Goal: Task Accomplishment & Management: Complete application form

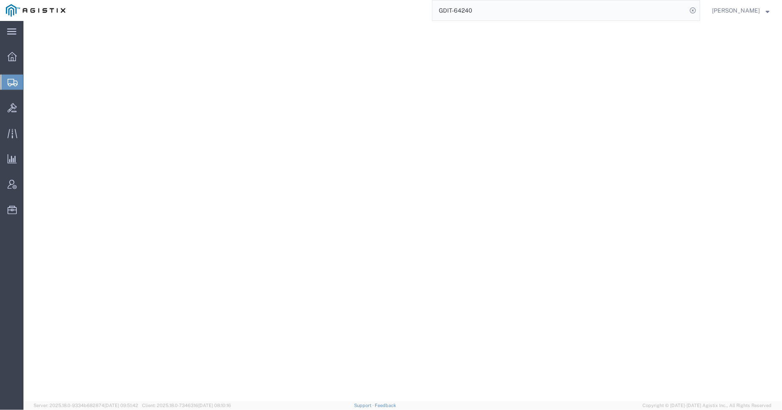
select select "59251"
select select "VA"
select select
select select "MO"
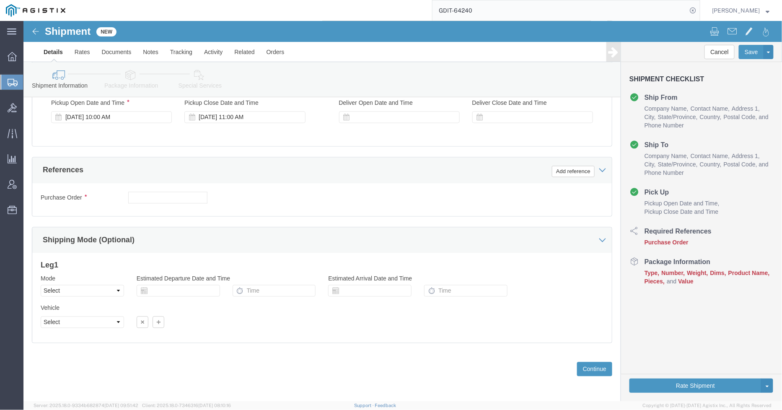
scroll to position [519, 0]
click input "text"
type input "GDIT-64240"
click div "Previous Continue"
click button "Continue"
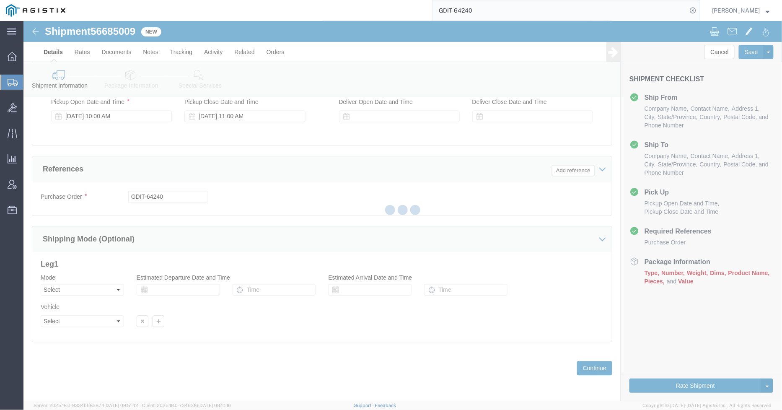
select select "59251"
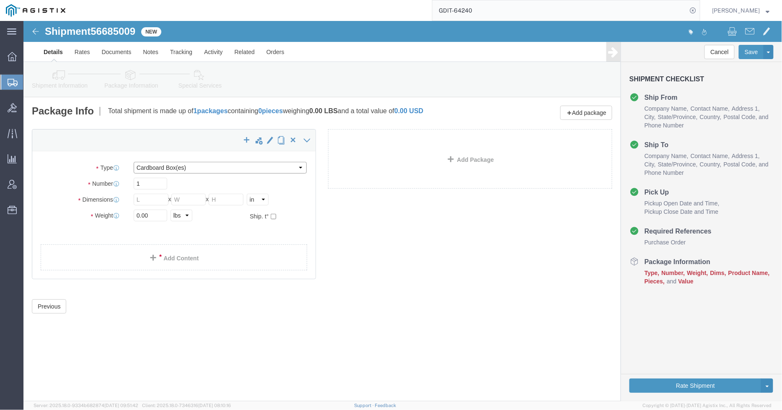
click select "Select Bale(s) Basket(s) Bolt(s) Bottle(s) Buckets Bulk Bundle(s) Can(s) Cardbo…"
select select "MBX"
click select "Select Bale(s) Basket(s) Bolt(s) Bottle(s) Buckets Bulk Bundle(s) Can(s) Cardbo…"
type input "13.00"
type input "11.50"
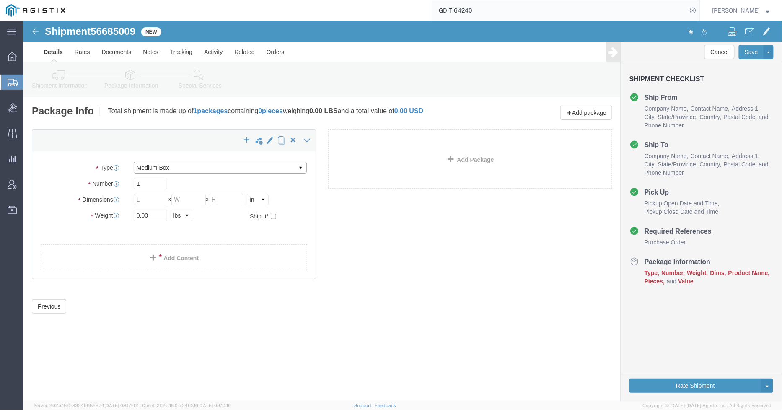
type input "2.50"
drag, startPoint x: 134, startPoint y: 195, endPoint x: 114, endPoint y: 196, distance: 20.5
click input "0.00"
type input "1"
click link "Add Content"
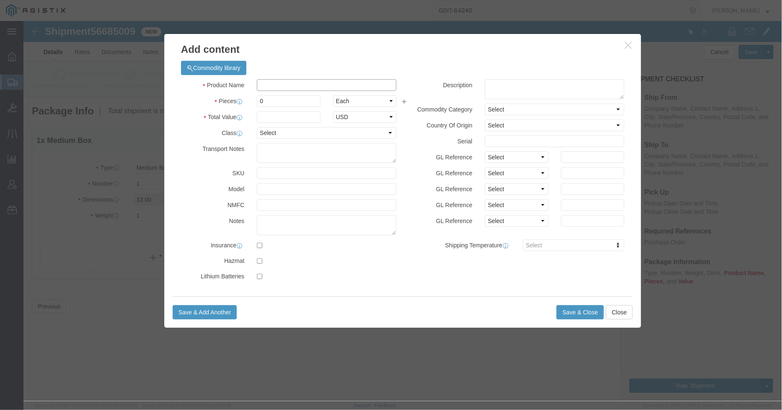
click input "text"
type input "FTR"
click span "Name:"
type input "2000"
select select "USD"
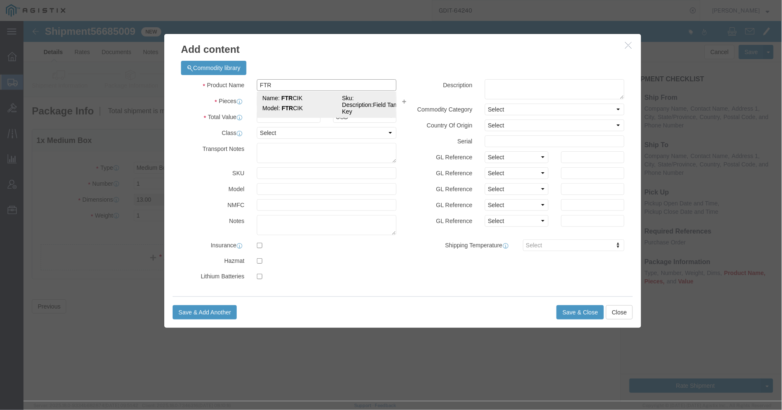
select select "92.5"
select select "US"
type input "FTR CIK"
type textarea "Field Tamper Key"
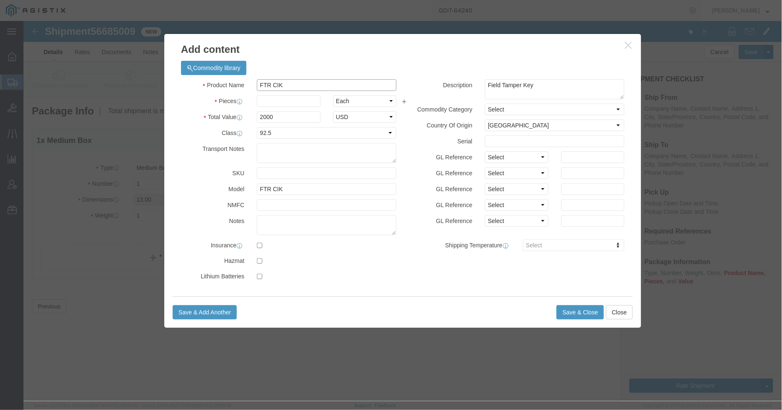
type input "FTR CIK"
click input "text"
type input "1"
click input "text"
type input "KG175F065206"
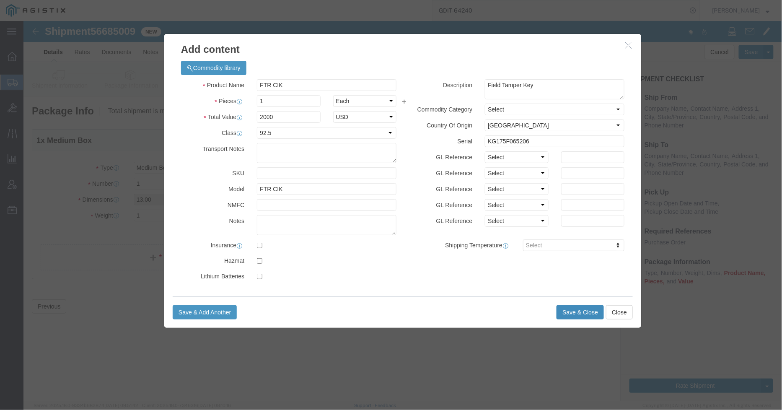
click button "Save & Close"
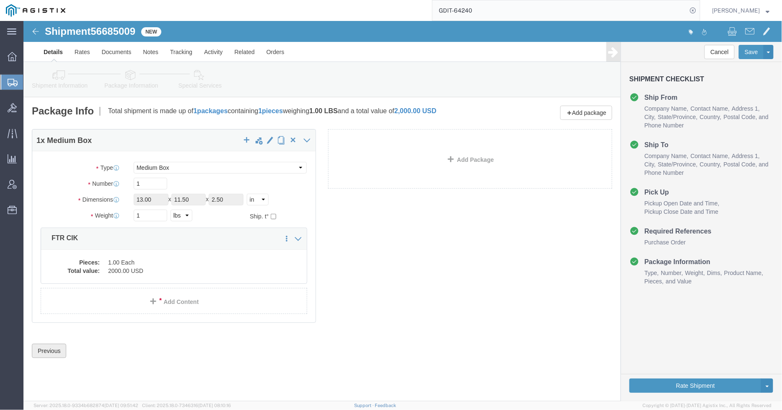
click button "Previous"
click div "1 x Medium Box Package Type Select Bale(s) Basket(s) Bolt(s) Bottle(s) Buckets …"
click icon
click button "Continue"
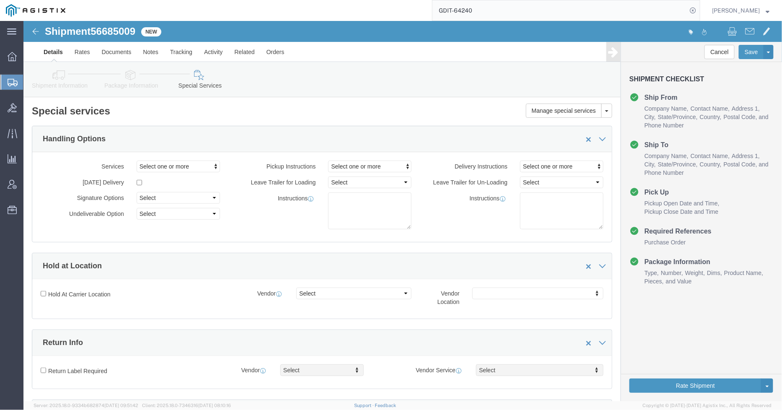
click icon
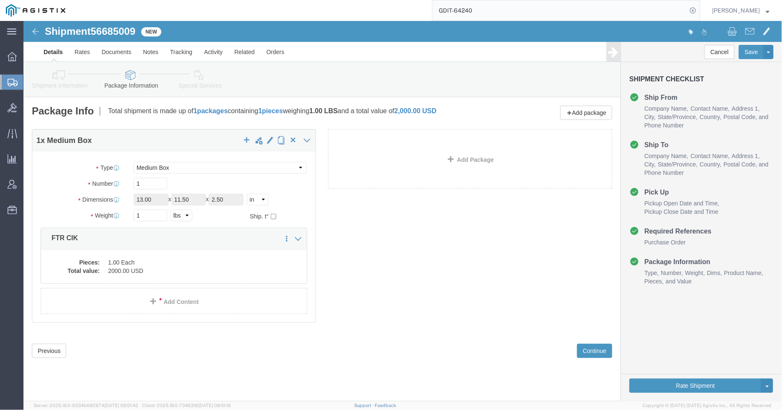
click link "Shipment Information"
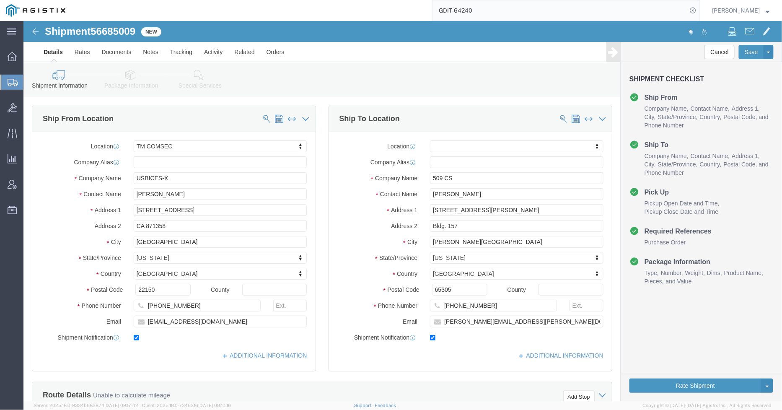
click at [0, 0] on span "Create Shipment" at bounding box center [0, 0] width 0 height 0
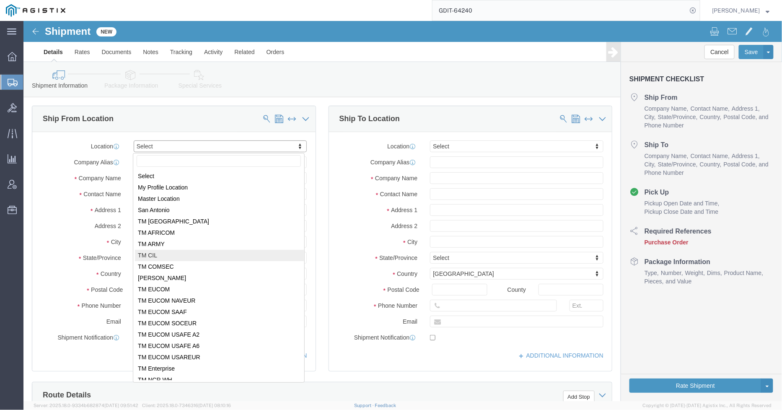
select select "59251"
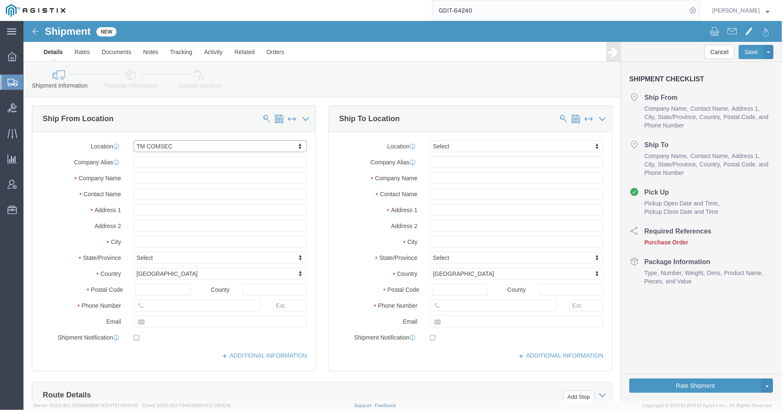
select select "VA"
drag, startPoint x: 165, startPoint y: 173, endPoint x: 101, endPoint y: 174, distance: 64.1
click div "Contact Name"
type input "[PERSON_NAME]"
drag, startPoint x: 179, startPoint y: 282, endPoint x: 121, endPoint y: 282, distance: 57.4
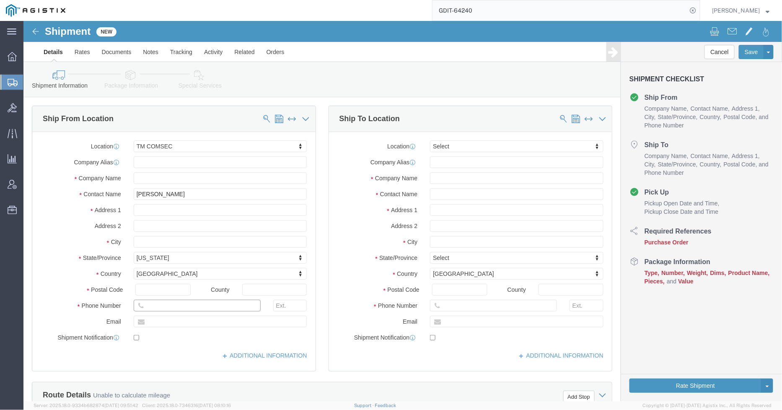
click input "text"
type input "[PHONE_NUMBER]"
drag, startPoint x: 191, startPoint y: 300, endPoint x: 94, endPoint y: 287, distance: 97.6
click div "Location TM COMSEC Select My Profile Location Master Location [GEOGRAPHIC_DATA]…"
type input "[EMAIL_ADDRESS][DOMAIN_NAME]"
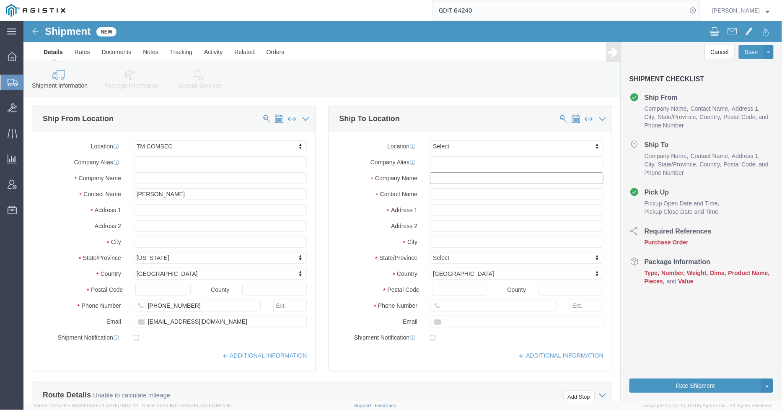
click input "text"
type input "509 OSS"
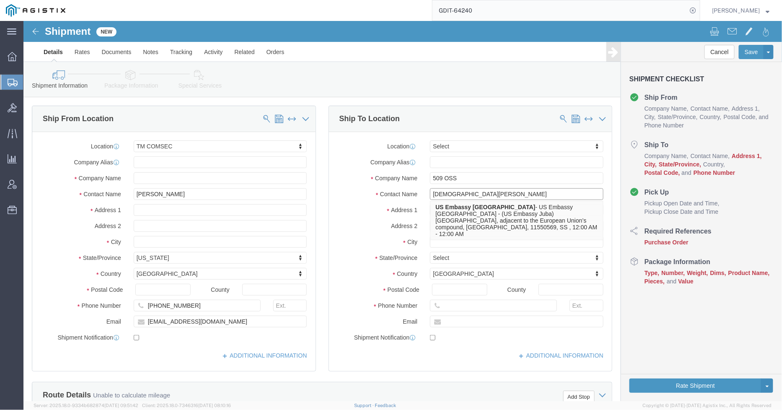
type input "[DEMOGRAPHIC_DATA][PERSON_NAME]"
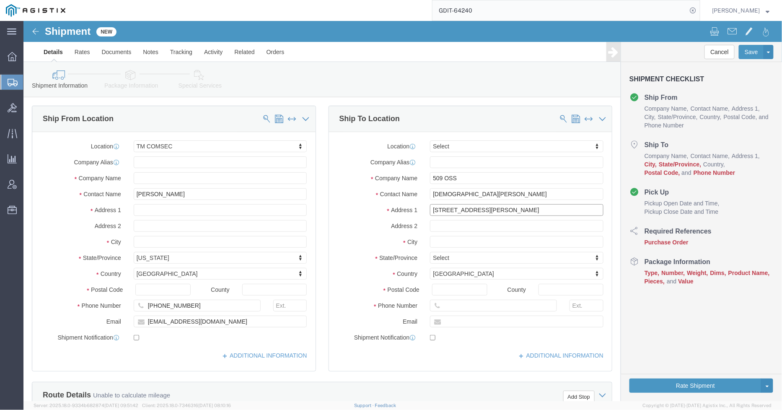
type input "[STREET_ADDRESS][PERSON_NAME]"
type input "Bldg. 38"
type input "[PERSON_NAME][GEOGRAPHIC_DATA]"
type input "65305"
drag, startPoint x: 450, startPoint y: 221, endPoint x: 449, endPoint y: 230, distance: 9.4
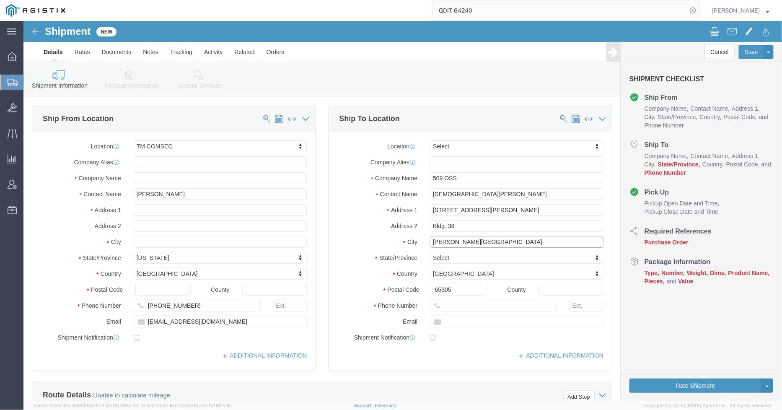
click input "[PERSON_NAME][GEOGRAPHIC_DATA]"
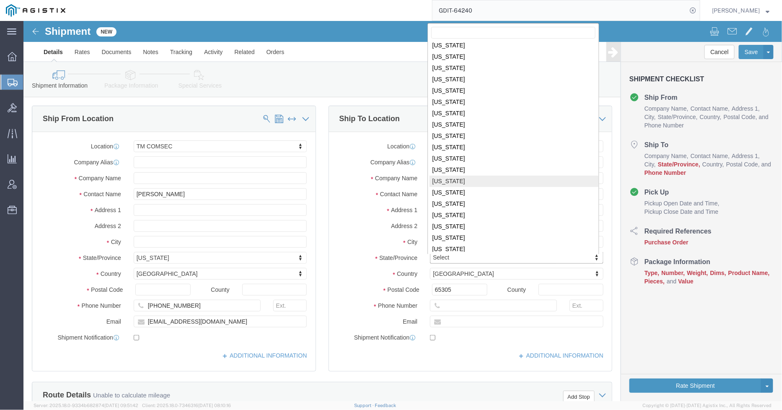
scroll to position [248, 0]
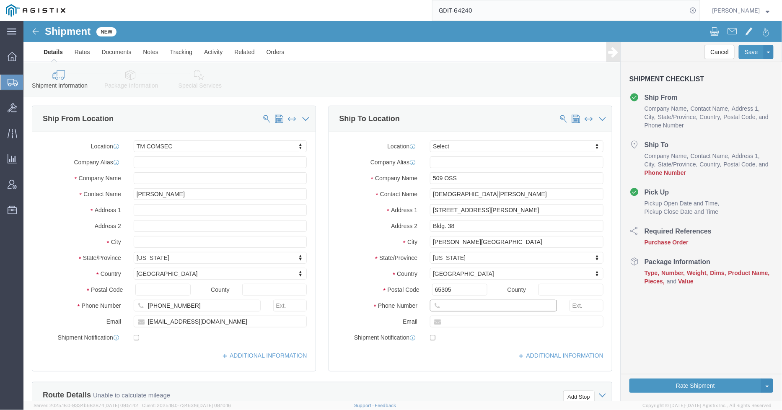
click input "text"
type input "[PHONE_NUMBER]"
click input "text"
paste input "[PERSON_NAME][EMAIL_ADDRESS][PERSON_NAME][DOMAIN_NAME]"
type input "[PERSON_NAME][EMAIL_ADDRESS][PERSON_NAME][DOMAIN_NAME]"
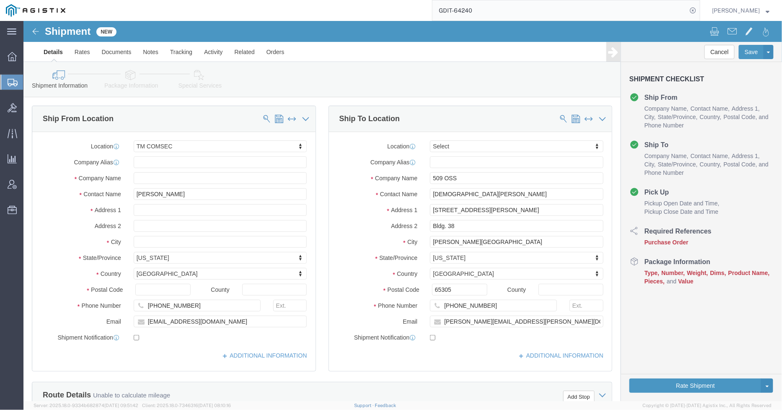
click label "State/Province"
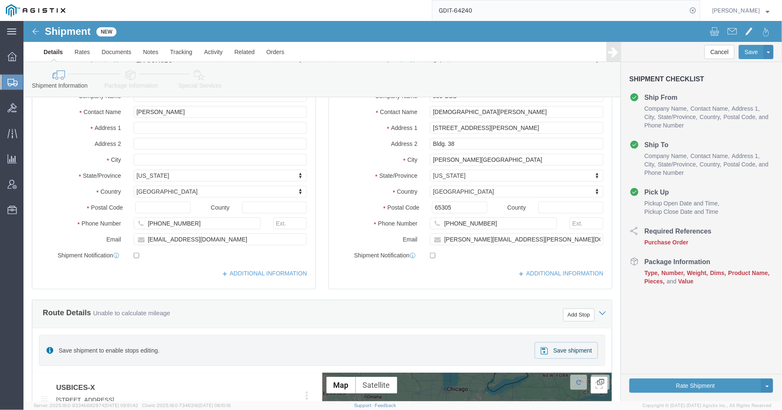
scroll to position [46, 0]
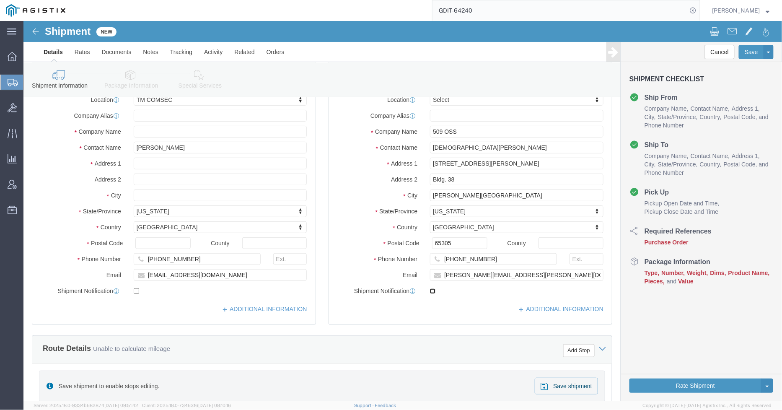
click input "checkbox"
checkbox input "false"
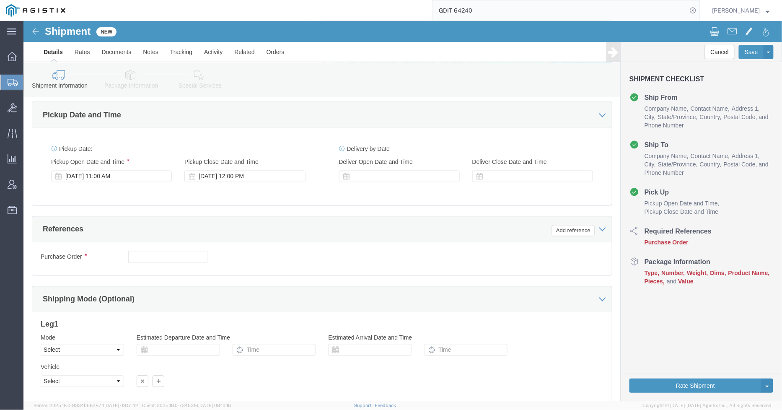
scroll to position [519, 0]
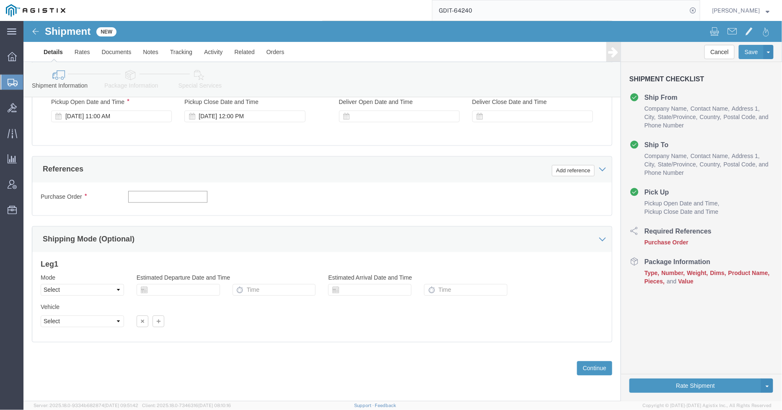
click input "text"
type input "GDIT-64240"
click button "Continue"
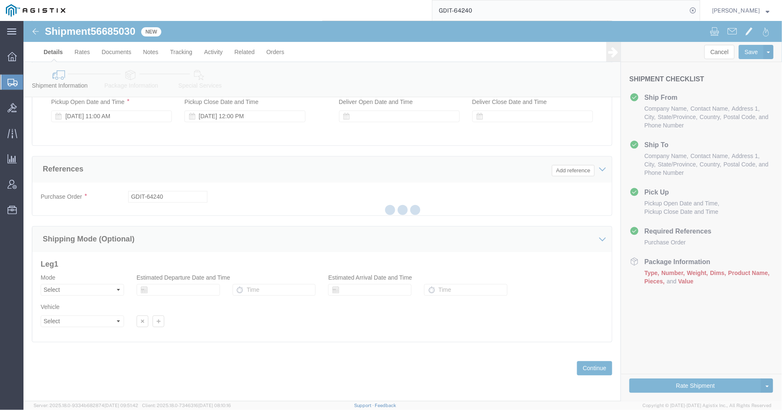
select select "59251"
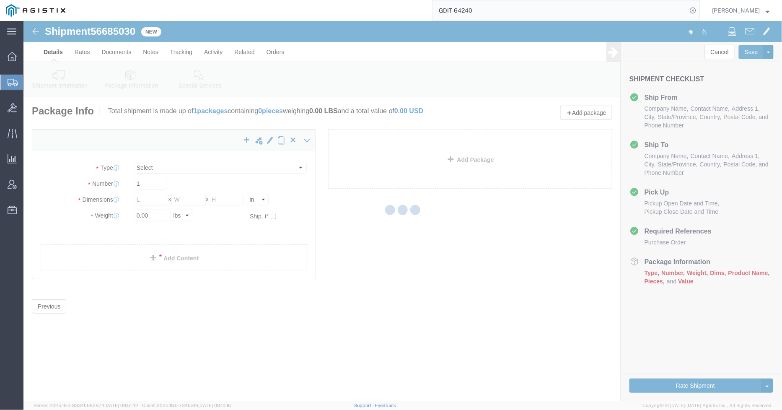
select select "CBOX"
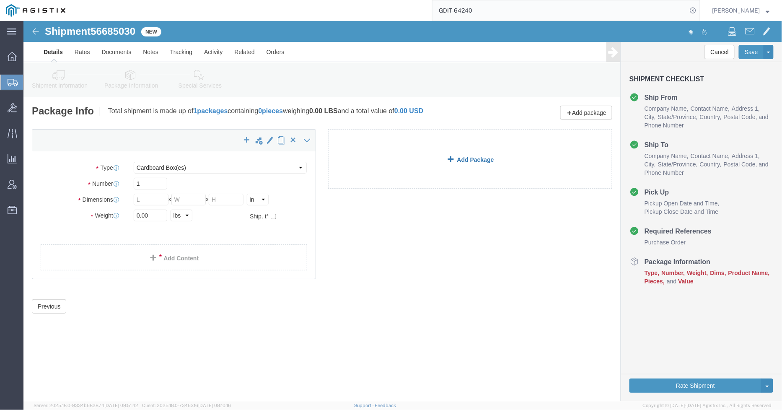
click link "Add Package"
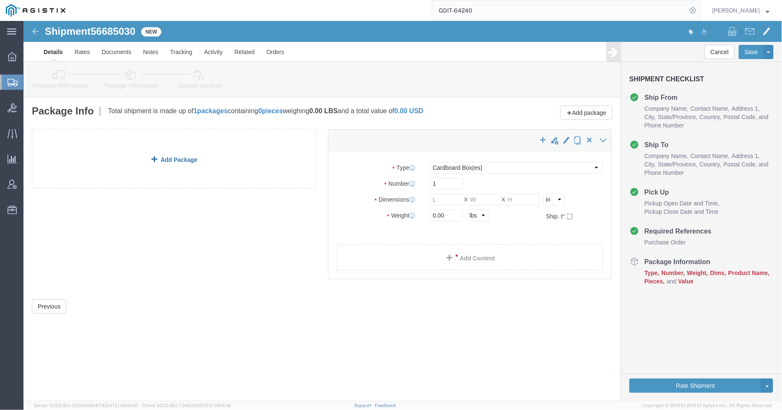
click link "Add Package"
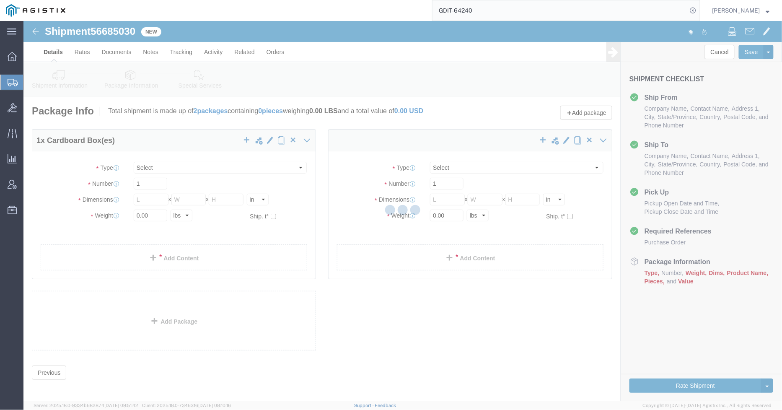
select select "CBOX"
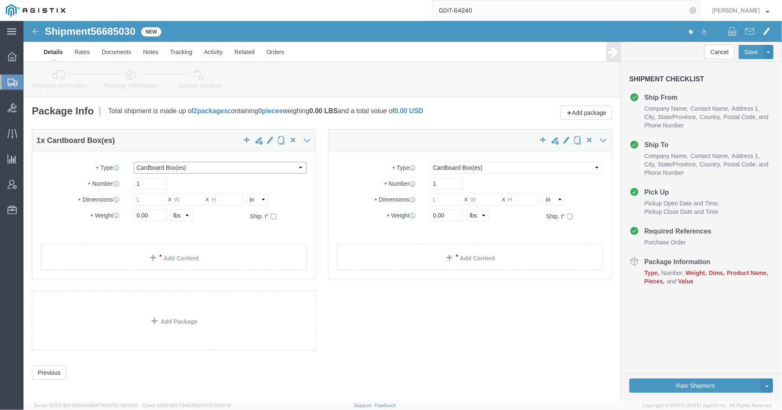
click select "Select Bale(s) Basket(s) Bolt(s) Bottle(s) Buckets Bulk Bundle(s) Can(s) Cardbo…"
select select "MBX"
click select "Select Bale(s) Basket(s) Bolt(s) Bottle(s) Buckets Bulk Bundle(s) Can(s) Cardbo…"
type input "13.00"
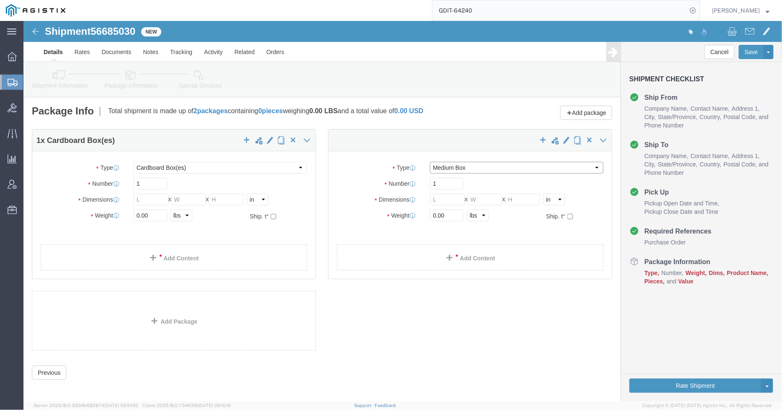
type input "11.50"
type input "2.50"
click input "0.00"
drag, startPoint x: 425, startPoint y: 195, endPoint x: 405, endPoint y: 197, distance: 20.2
click input "0.00"
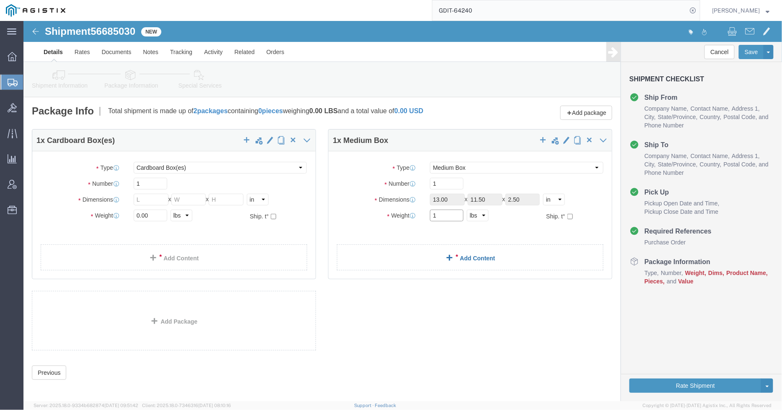
type input "1"
click link "Add Content"
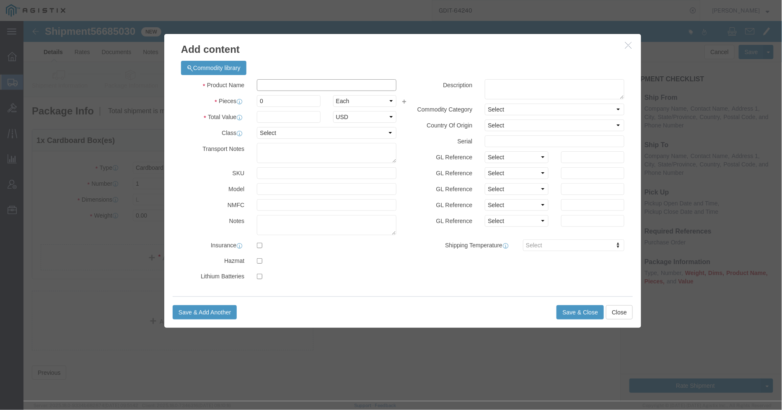
click input "text"
type input "Master"
click td "Name: Master CIK"
type input "2000"
select select "USD"
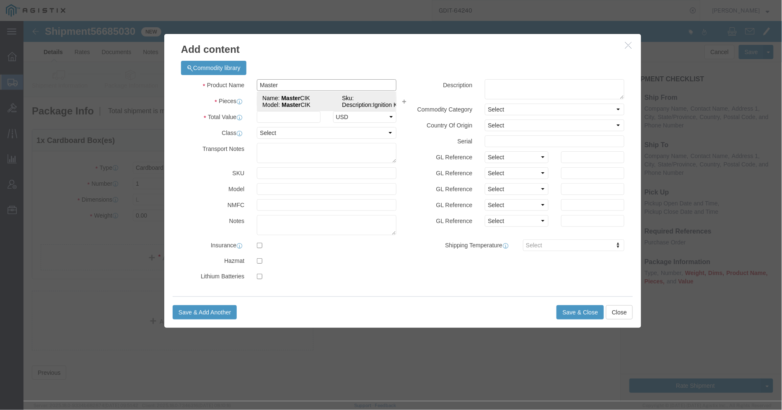
select select "92.5"
select select "US"
type input "Master CIK"
type textarea "Ignition Key"
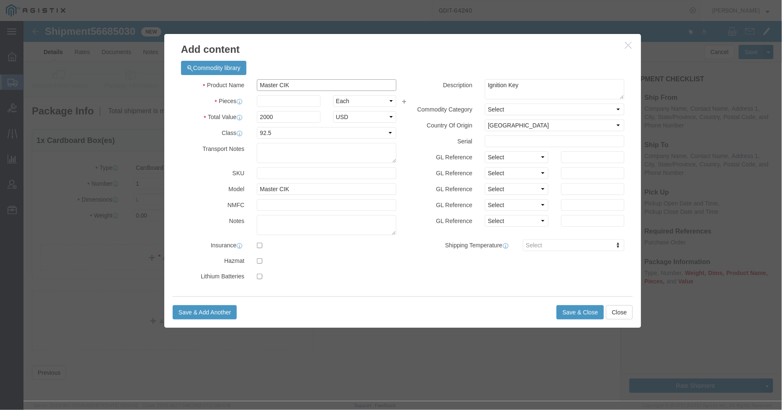
type input "Master CIK"
click input "text"
type input "1"
click input "text"
type input "KG175F065206"
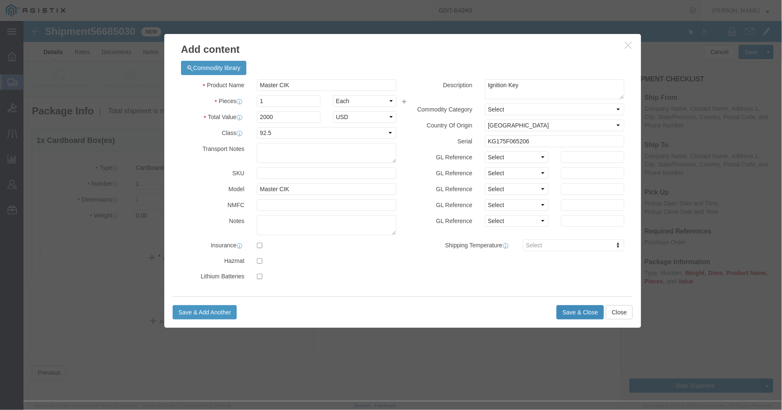
click button "Save & Close"
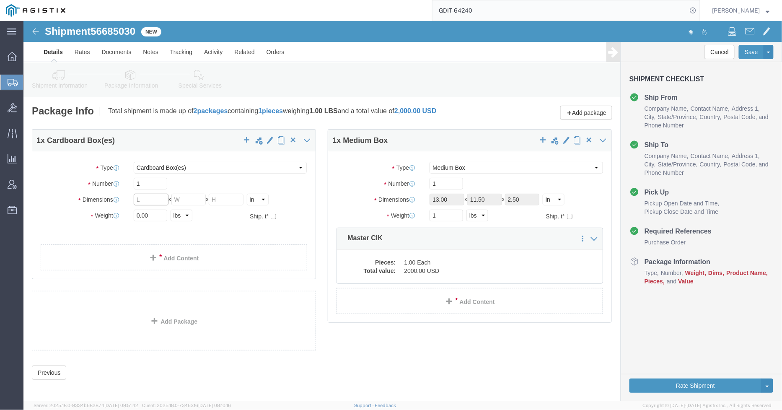
click input "text"
type input "16"
type input "18"
type input "12"
drag, startPoint x: 130, startPoint y: 197, endPoint x: 93, endPoint y: 196, distance: 36.9
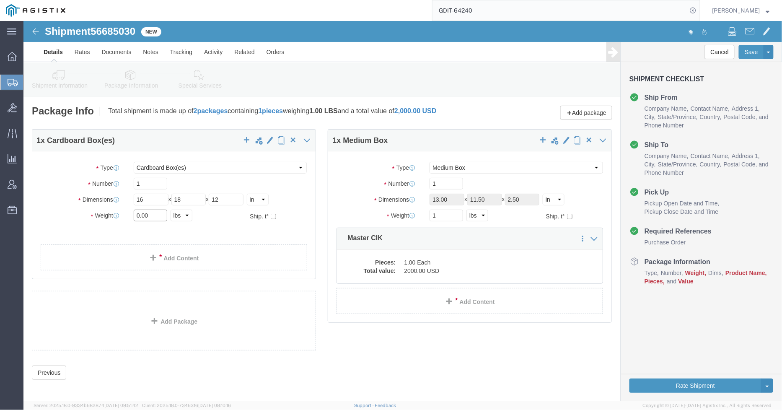
click div "Weight Total weight of packages in pounds or kilograms 0.00 Select kgs lbs Ship…"
type input "18"
click div "1 x Cardboard Box(es) Package Type Select Bale(s) Basket(s) Bolt(s) Bottle(s) B…"
click link "Add Content"
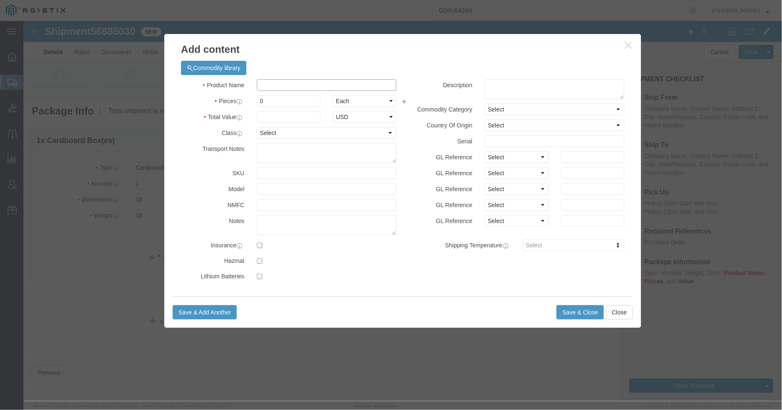
click input "text"
type input "KG"
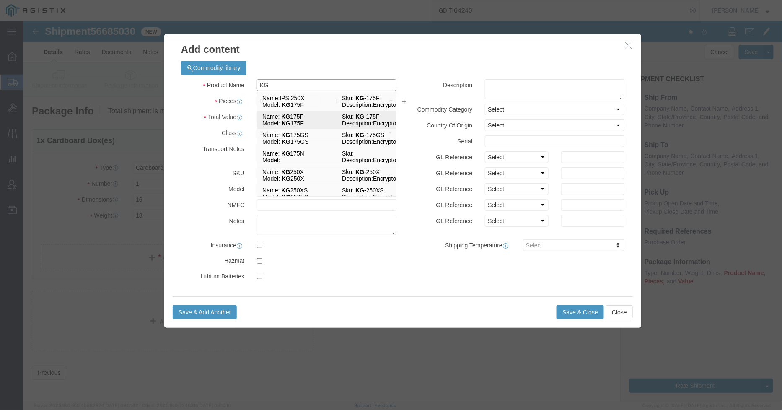
click td "Model: KG 175F"
checkbox input "true"
select select "USD"
select select "92.5"
select select "US"
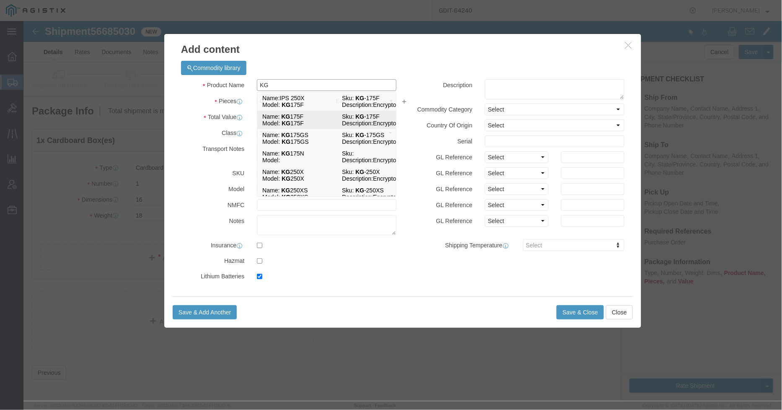
checkbox input "true"
type input "KG 175F"
type input "KG-175F"
type input "KG 175F"
type textarea "Encryptor"
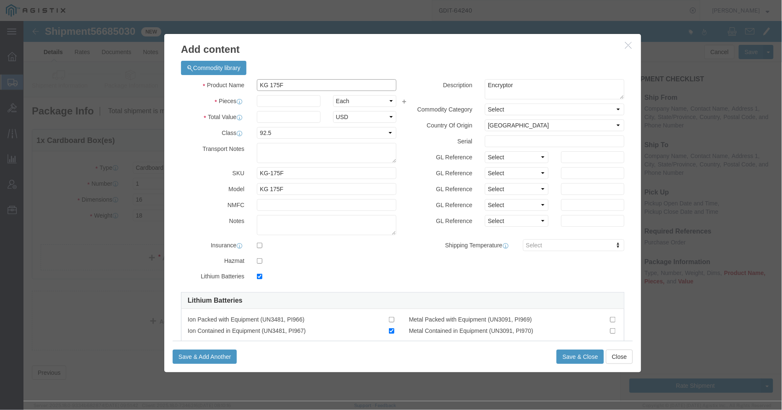
type input "KG 175F"
click input "text"
type input "1"
click textarea
type textarea "Asset Tag: 062856"
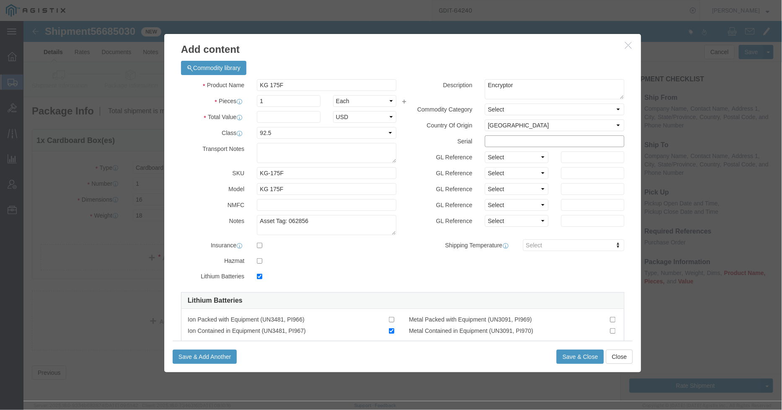
click input "text"
type input "KG175F065206"
click label "Serial"
click div "GL Reference Select Account Type Activity ID Airline Appointment Number ASN Bat…"
click input "text"
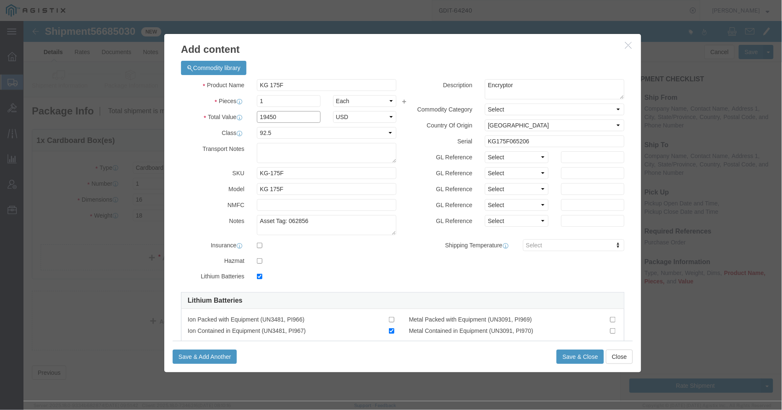
type input "19450"
click div "Description Encryptor Commodity Category Select Country Of Origin Select [GEOGR…"
click button "Save & Close"
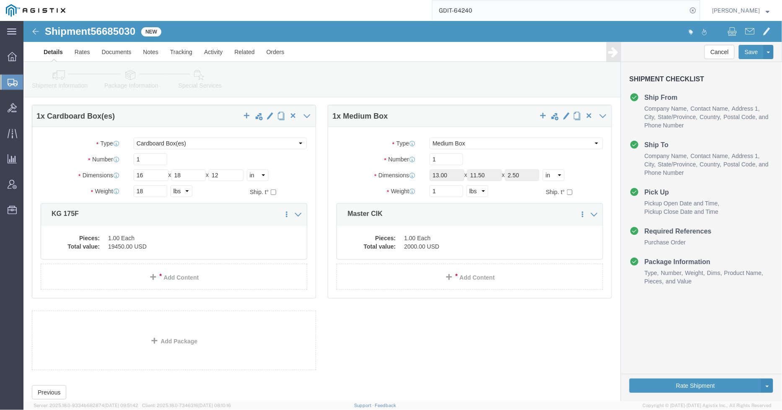
scroll to position [48, 0]
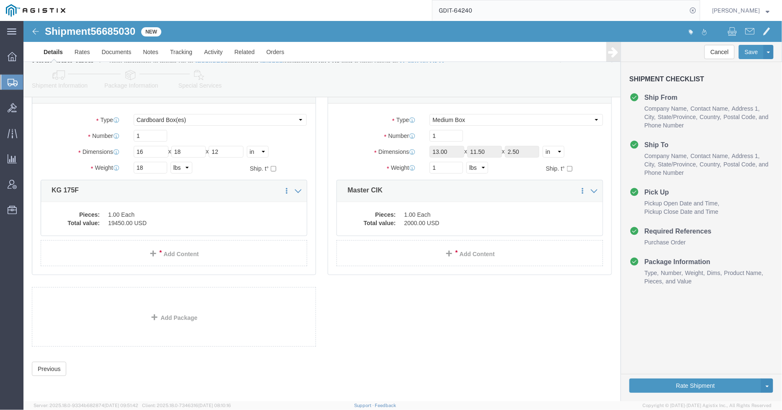
click icon
click button "Continue"
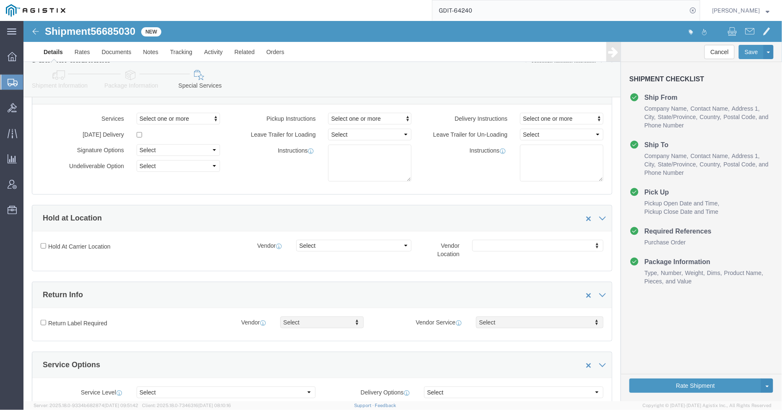
click at [16, 84] on icon at bounding box center [13, 83] width 10 height 8
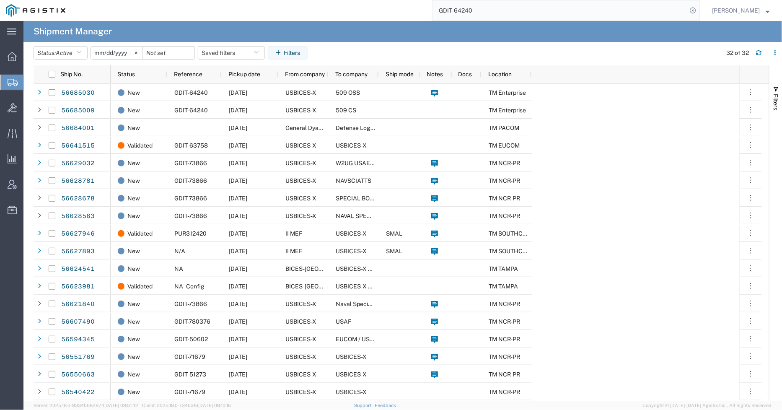
drag, startPoint x: 457, startPoint y: 16, endPoint x: 405, endPoint y: 17, distance: 51.9
click at [405, 17] on div "GDIT-64240" at bounding box center [385, 10] width 629 height 21
type input "GDIT-43358"
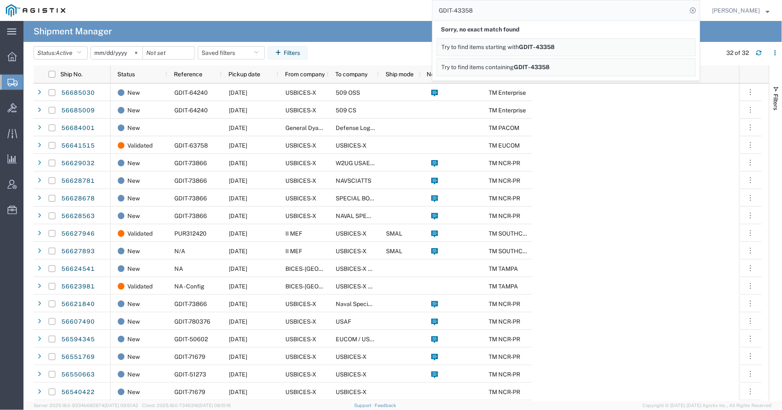
click at [0, 0] on span "Create Shipment" at bounding box center [0, 0] width 0 height 0
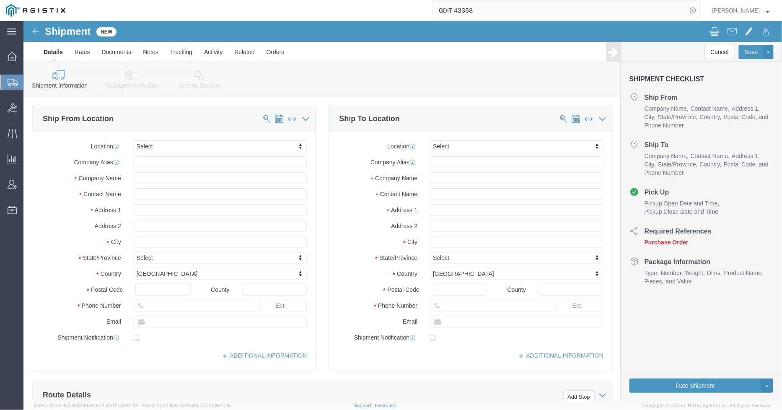
select select
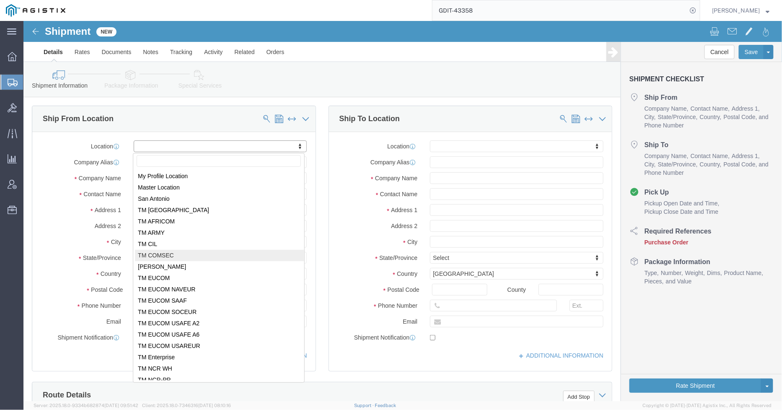
select select "59251"
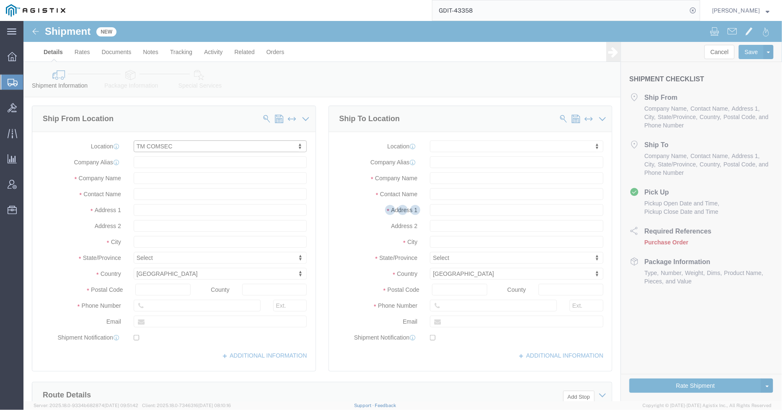
select select "VA"
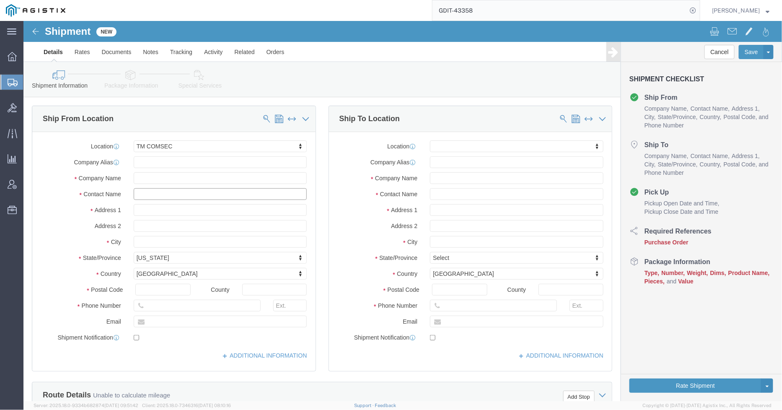
click div
type input "[PERSON_NAME]"
drag, startPoint x: 164, startPoint y: 300, endPoint x: 83, endPoint y: 301, distance: 81.3
click div "Email"
type input "[EMAIL_ADDRESS][DOMAIN_NAME]"
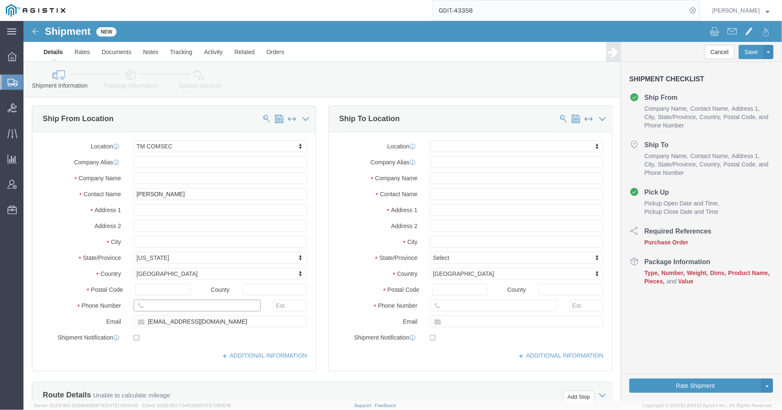
drag, startPoint x: 158, startPoint y: 284, endPoint x: 92, endPoint y: 284, distance: 66.6
click div "Phone Number"
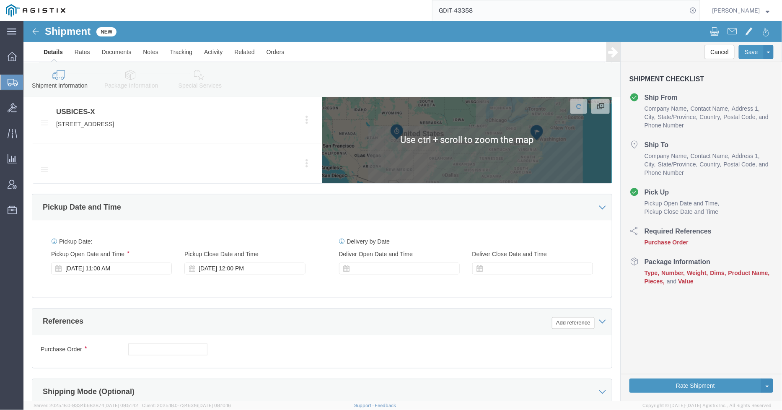
scroll to position [419, 0]
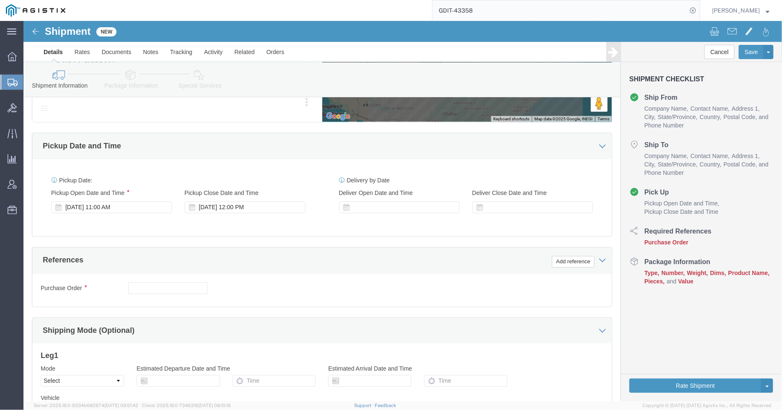
type input "[PHONE_NUMBER]"
click input "text"
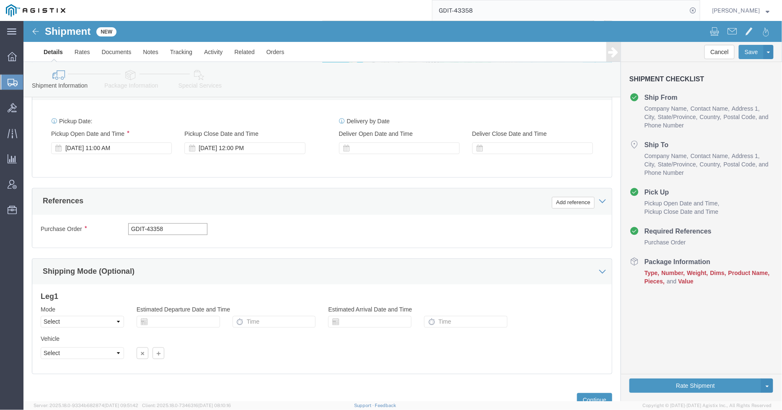
scroll to position [512, 0]
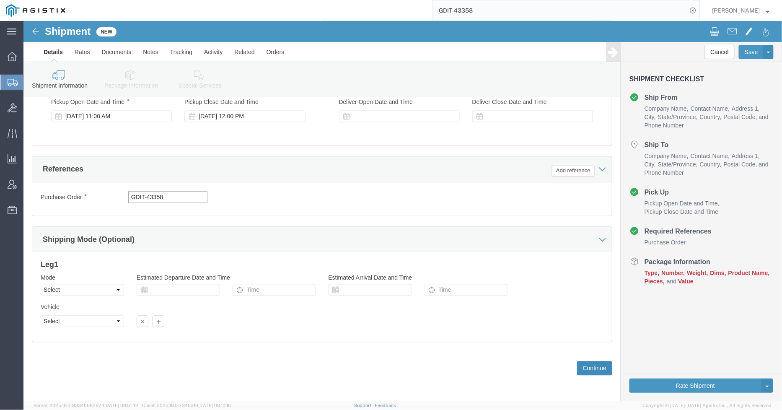
type input "GDIT-43358"
click button "Continue"
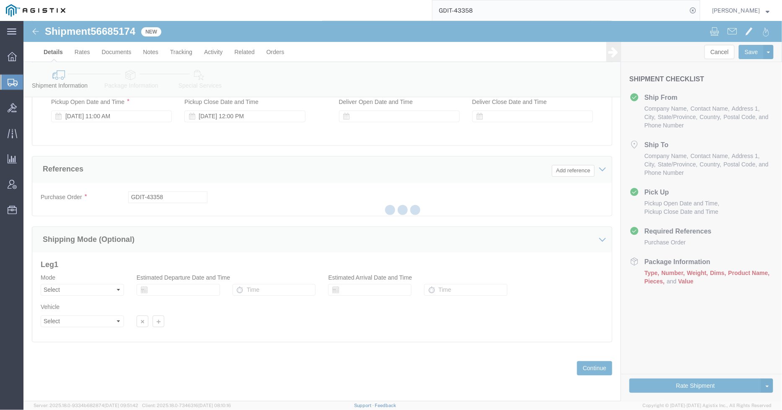
select select "59251"
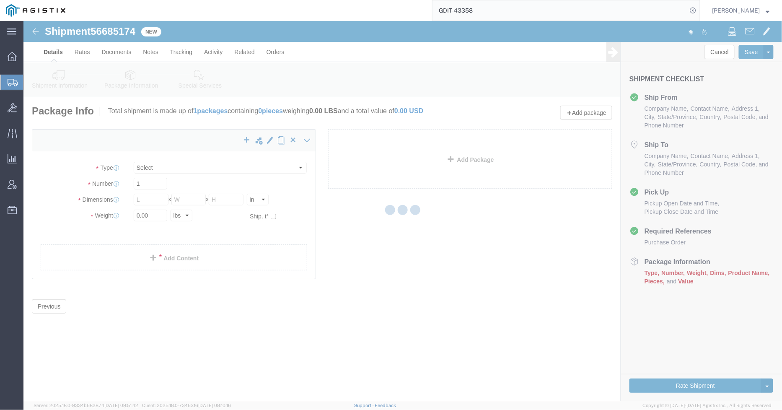
select select "CBOX"
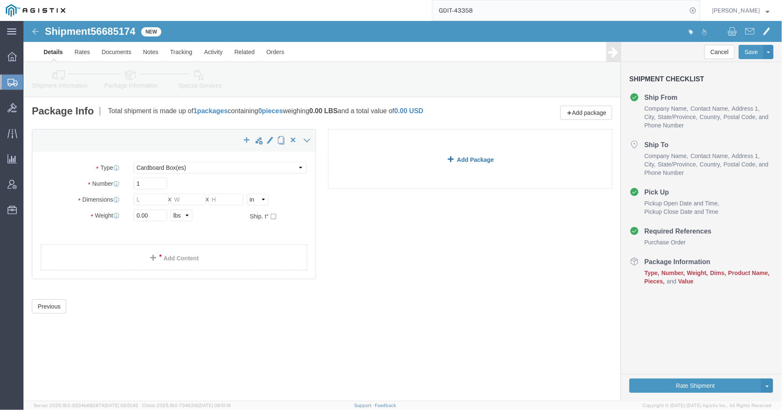
click link "Add Package"
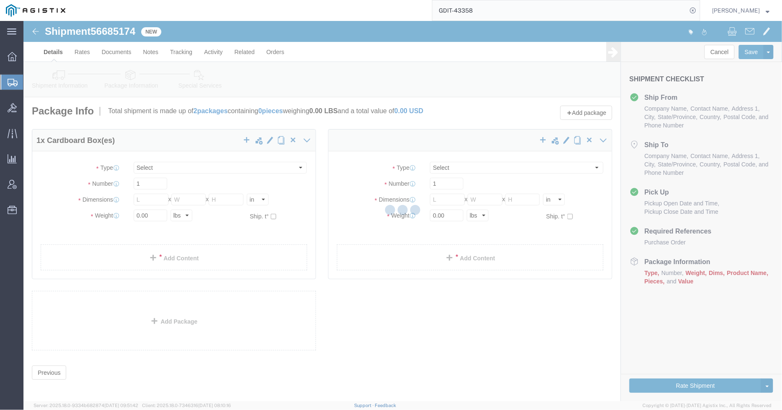
select select "CBOX"
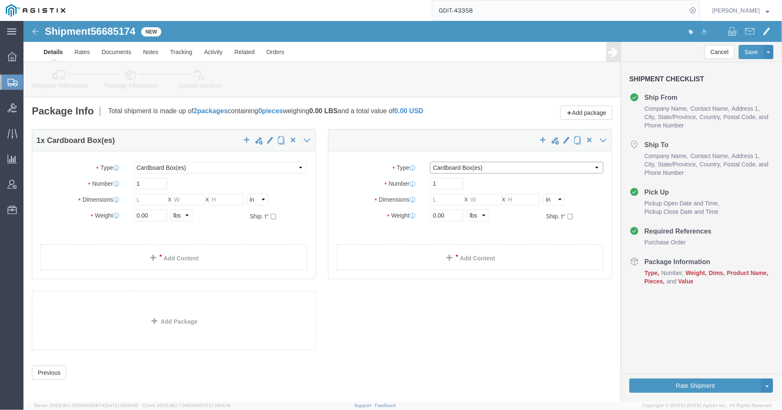
click select "Select Bale(s) Basket(s) Bolt(s) Bottle(s) Buckets Bulk Bundle(s) Can(s) Cardbo…"
select select "MBX"
click select "Select Bale(s) Basket(s) Bolt(s) Bottle(s) Buckets Bulk Bundle(s) Can(s) Cardbo…"
type input "13.00"
type input "11.50"
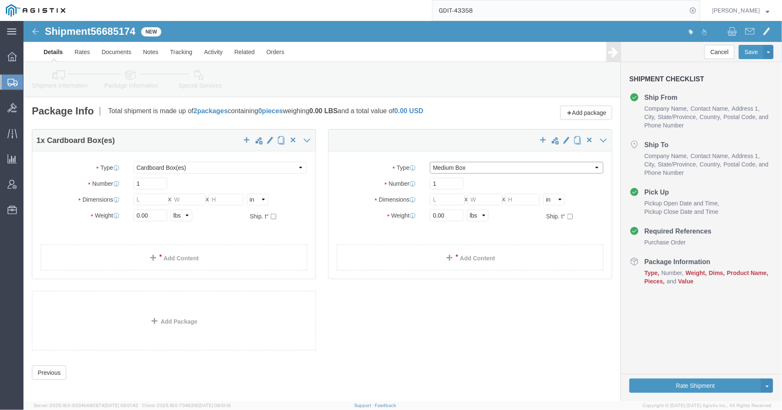
type input "2.50"
drag, startPoint x: 431, startPoint y: 196, endPoint x: 405, endPoint y: 195, distance: 26.4
click input "0.00"
type input "1"
click link "Add Content"
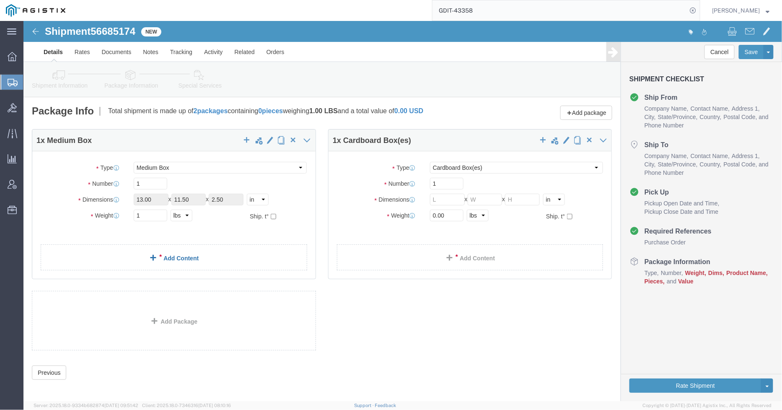
click link "Add Content"
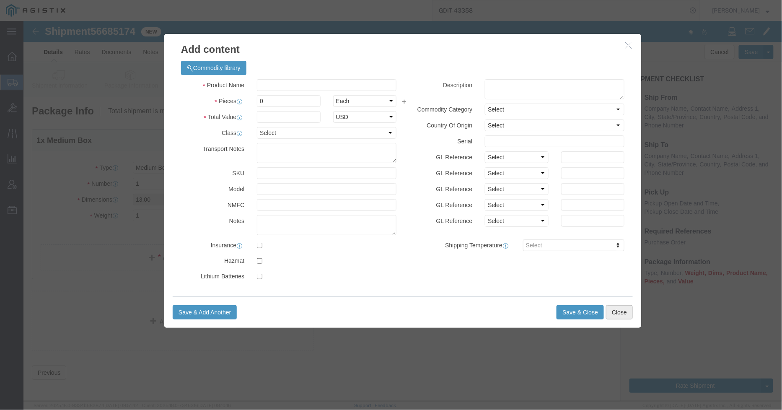
click button "Close"
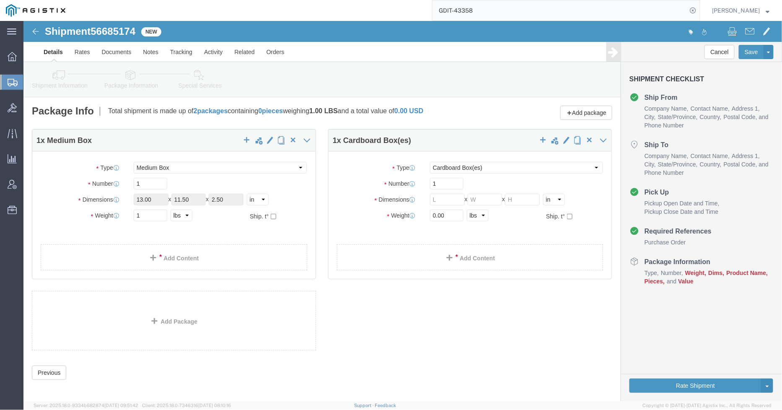
click link "Shipment Information"
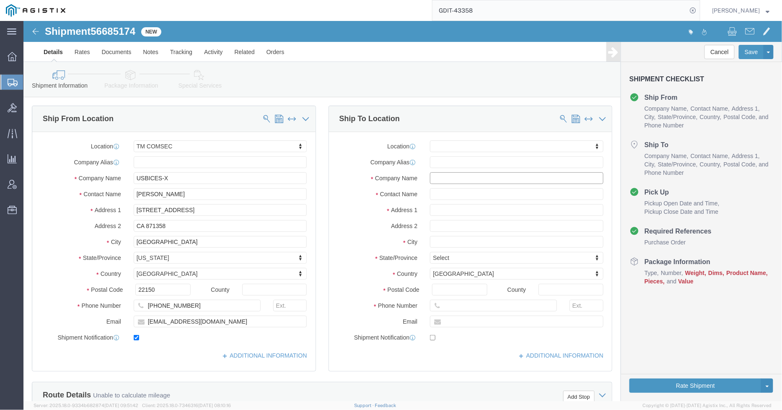
click input "text"
drag, startPoint x: 467, startPoint y: 13, endPoint x: 460, endPoint y: 15, distance: 6.8
click at [460, 15] on input "GDIT-43358" at bounding box center [559, 10] width 255 height 20
type input "GDIT-64695"
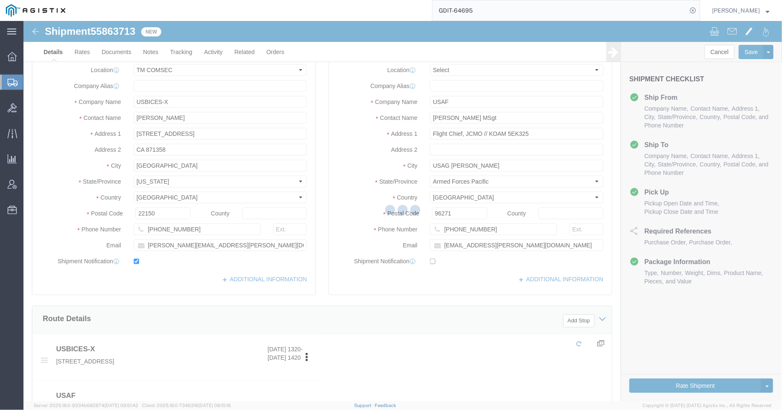
select select "59251"
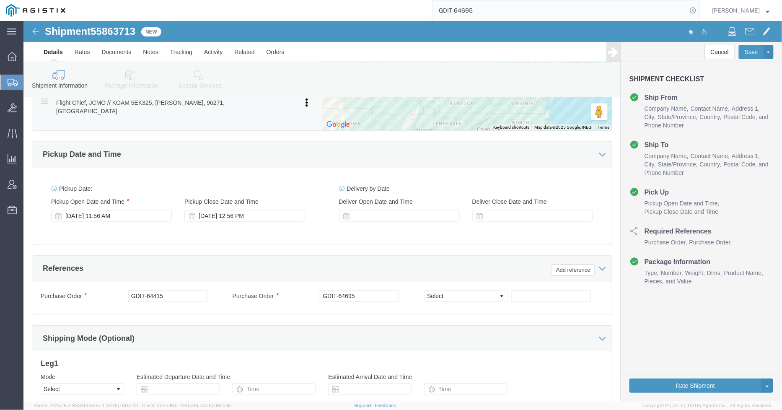
scroll to position [436, 0]
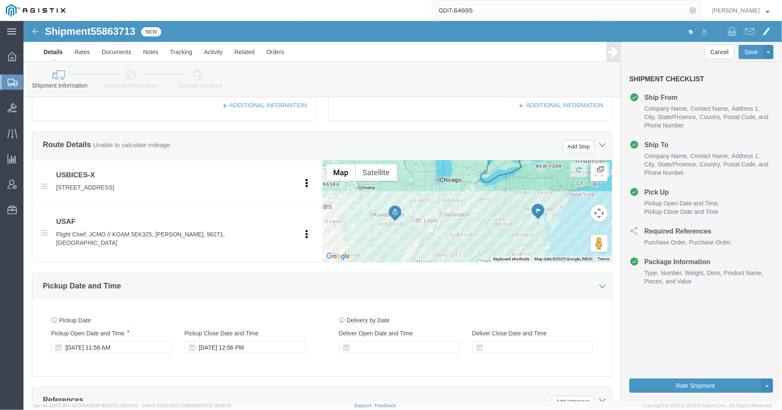
click link "Package Information"
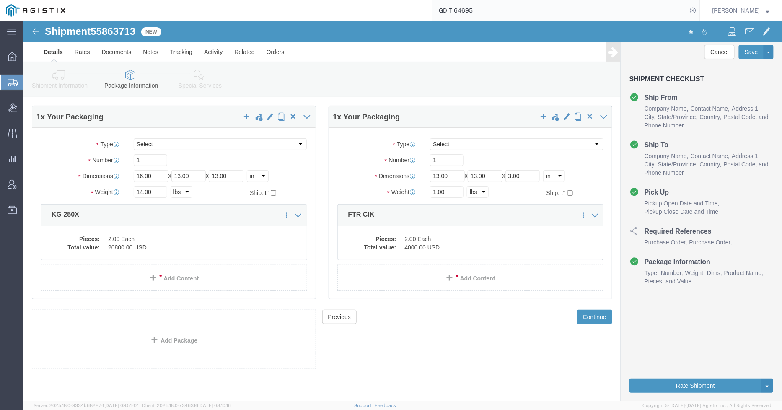
drag, startPoint x: 32, startPoint y: 67, endPoint x: 35, endPoint y: 63, distance: 5.1
click link "Shipment Information"
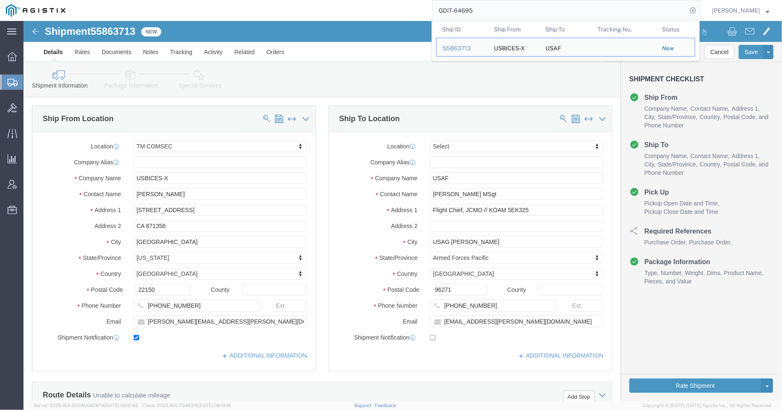
drag, startPoint x: 474, startPoint y: 13, endPoint x: 462, endPoint y: 13, distance: 11.7
click at [462, 13] on input "GDIT-64695" at bounding box center [559, 10] width 255 height 20
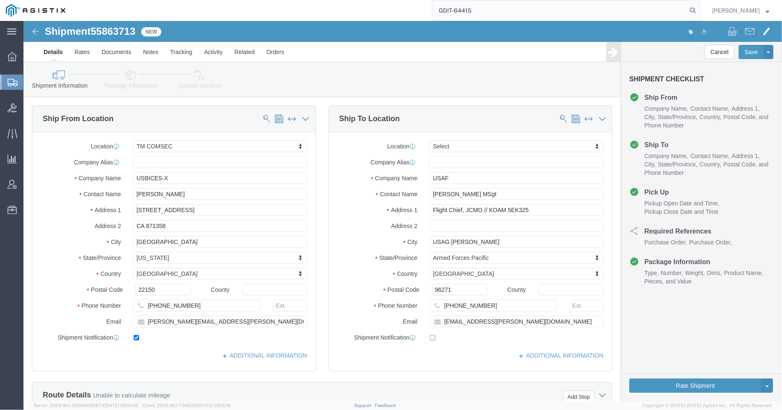
type input "GDIT-64415"
select select "59251"
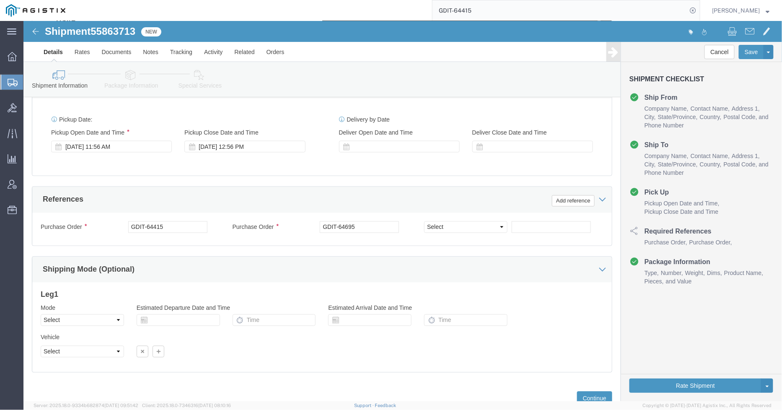
scroll to position [483, 0]
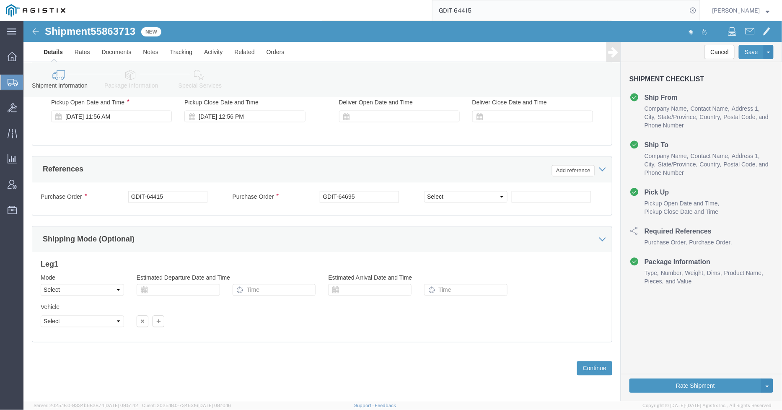
click at [15, 79] on icon at bounding box center [13, 83] width 10 height 8
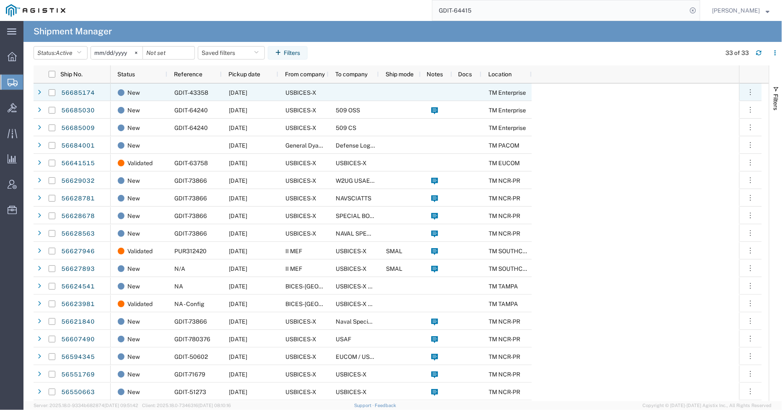
click at [199, 88] on div "GDIT-43358" at bounding box center [194, 92] width 54 height 18
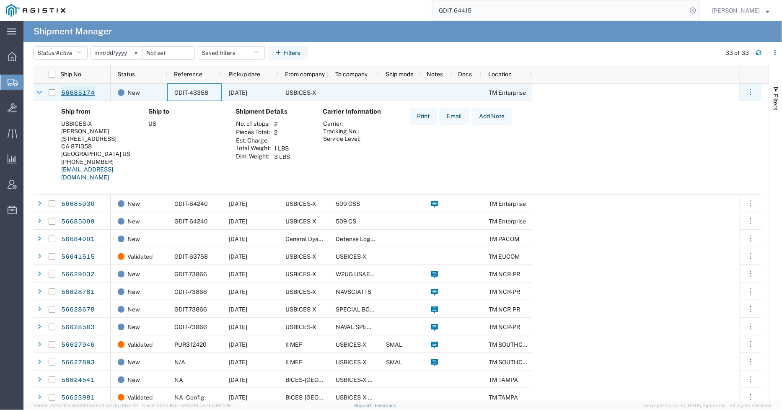
click at [77, 93] on link "56685174" at bounding box center [78, 92] width 34 height 13
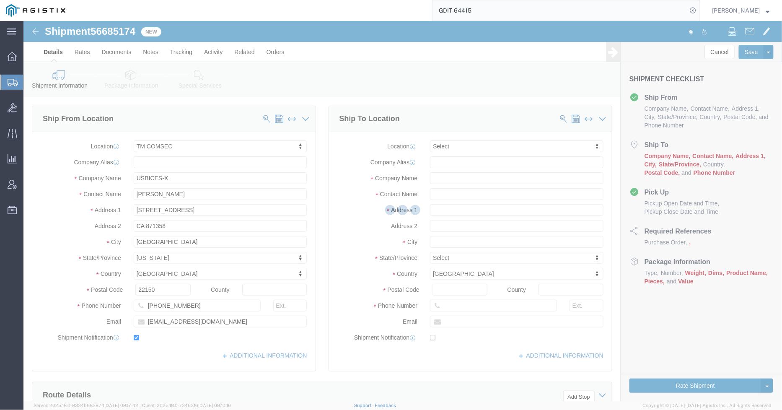
select select "59251"
select select
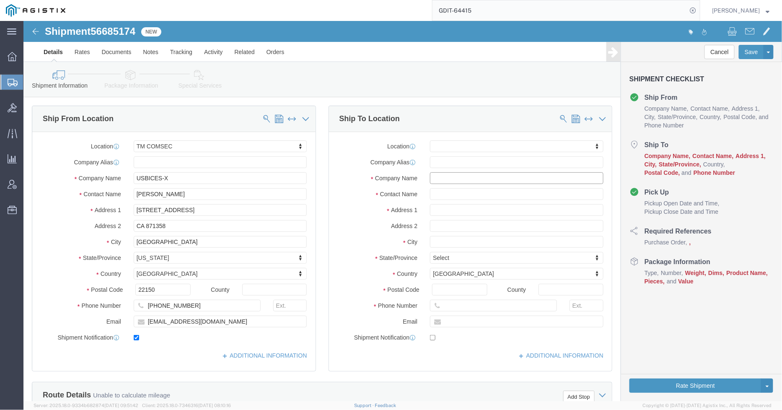
click input "text"
type input "s"
type input "[GEOGRAPHIC_DATA]"
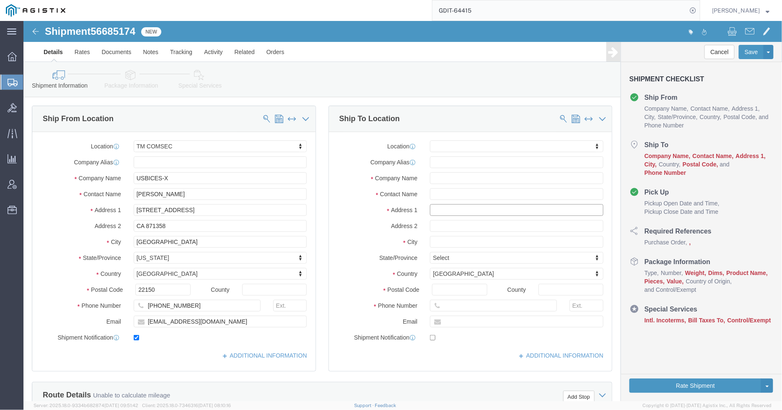
click input "text"
type input "Camp [PERSON_NAME]"
click input "text"
type input "USFK KOAM 5EK325"
type input "MSgt [PERSON_NAME]"
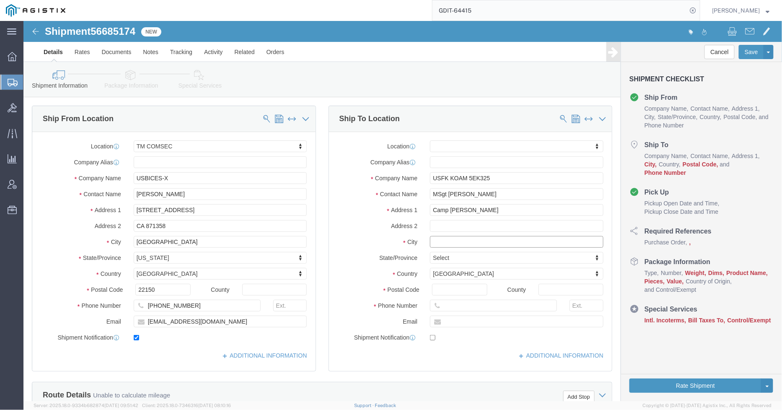
click input "text"
type input "Camp [PERSON_NAME]"
click label "Address 2"
drag, startPoint x: 468, startPoint y: 188, endPoint x: 397, endPoint y: 191, distance: 71.3
click div "Address 1 [GEOGRAPHIC_DATA][PERSON_NAME]"
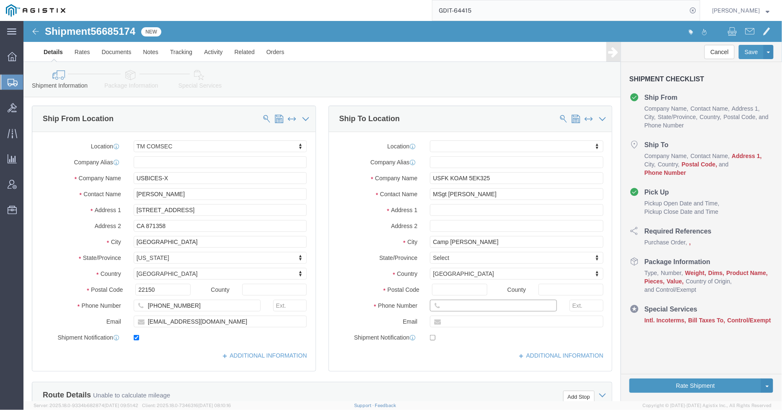
click input "text"
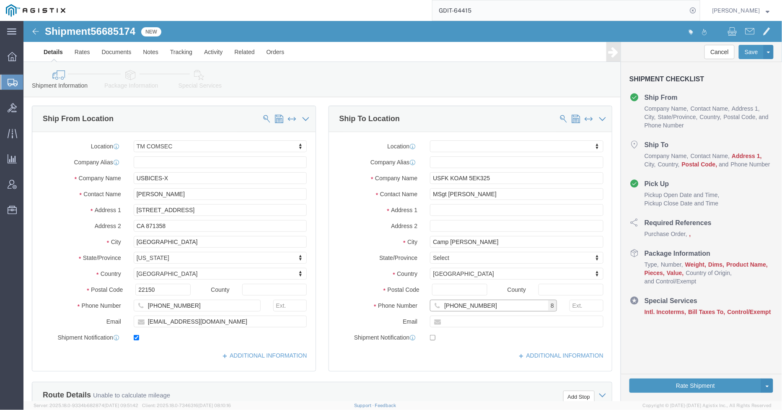
type input "[PHONE_NUMBER]"
click div "Location My Profile Location Master Location [GEOGRAPHIC_DATA] TM [GEOGRAPHIC_D…"
drag, startPoint x: 489, startPoint y: 175, endPoint x: 422, endPoint y: 178, distance: 67.1
click input "MSgt [PERSON_NAME]"
type input "MSgt [PERSON_NAME]"
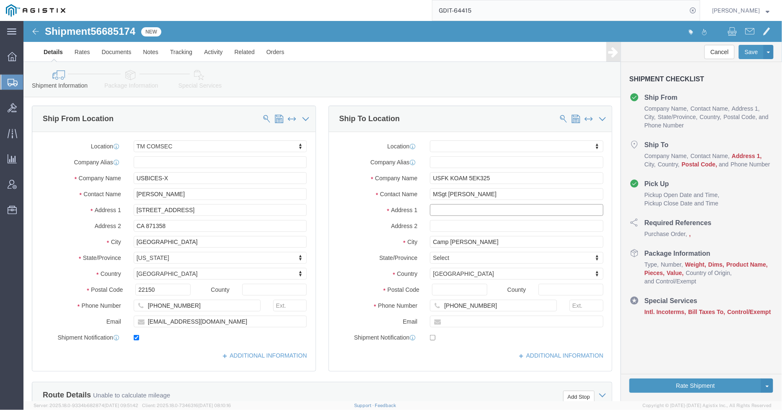
click input "text"
type input "p"
type input "OPC 371"
type input "Box 27"
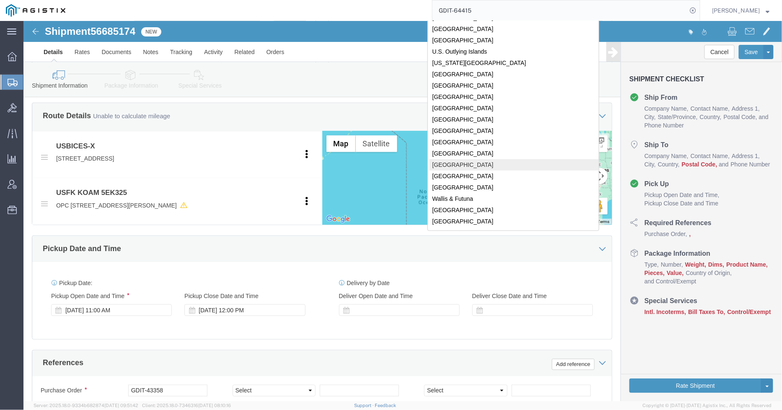
scroll to position [2670, 0]
drag, startPoint x: 436, startPoint y: 79, endPoint x: 423, endPoint y: 90, distance: 17.2
click body "Shipment 56685174 New Details Rates Documents Notes Tracking Activity Related O…"
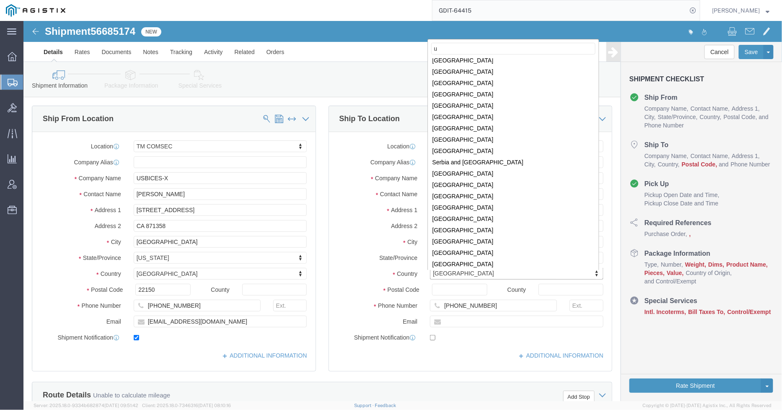
scroll to position [0, 0]
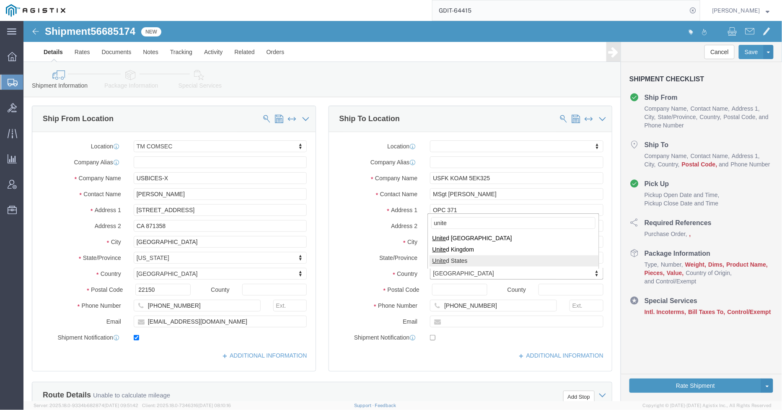
type input "unite"
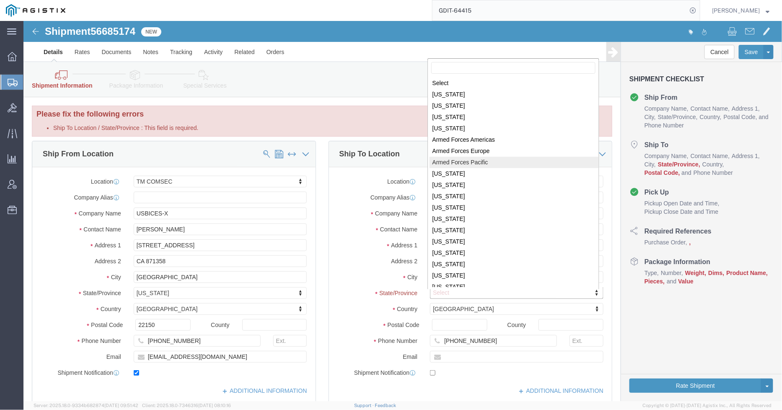
select select "AP"
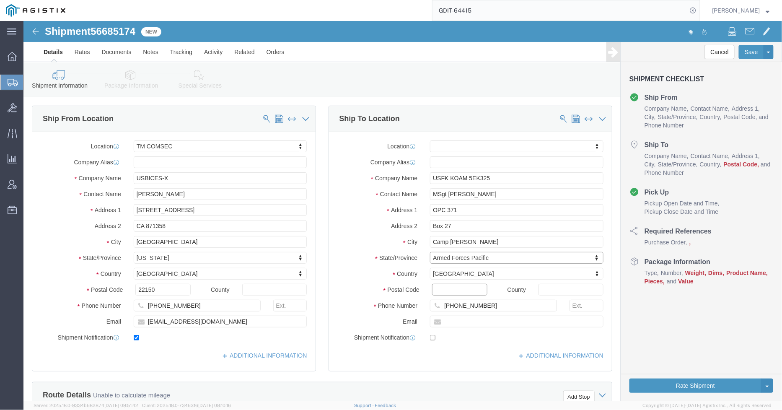
click input "Postal Code"
type input "96271-9001"
click input "USFK KOAM 5EK325"
drag, startPoint x: 467, startPoint y: 158, endPoint x: 436, endPoint y: 159, distance: 31.4
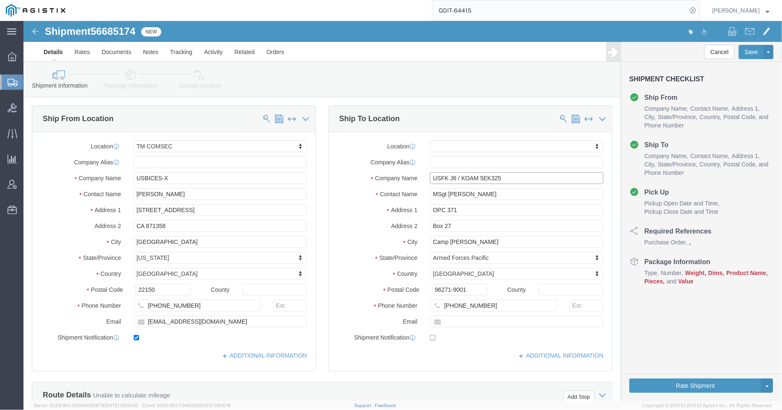
click input "USFK J6 / KOAM 5EK325"
type input "USFK J6 / 5EK325 KOAM"
click div "Location My Profile Location Master Location [GEOGRAPHIC_DATA] TM [GEOGRAPHIC_D…"
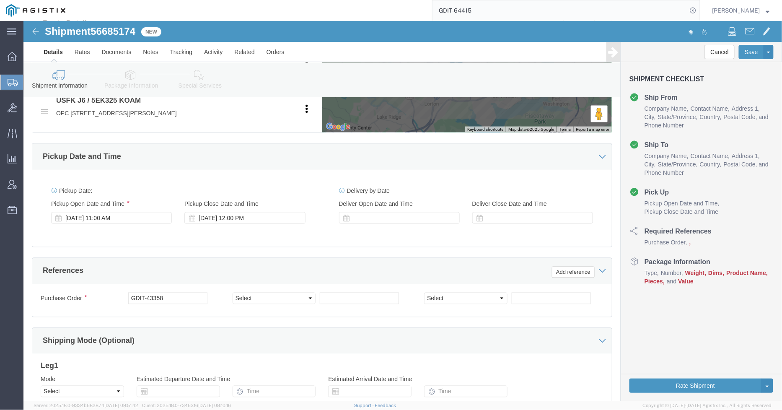
scroll to position [475, 0]
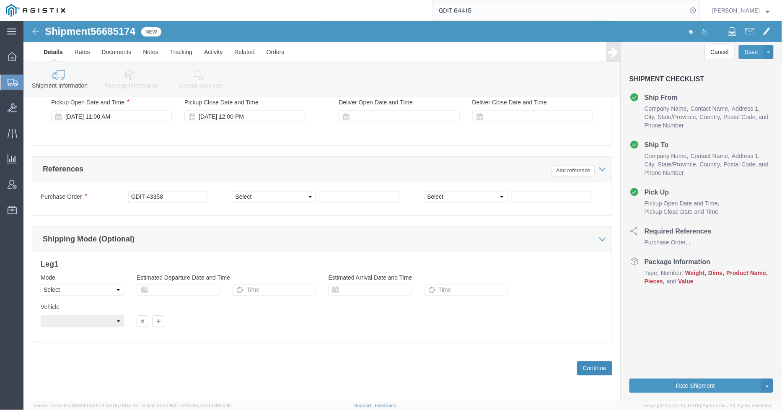
click button "Continue"
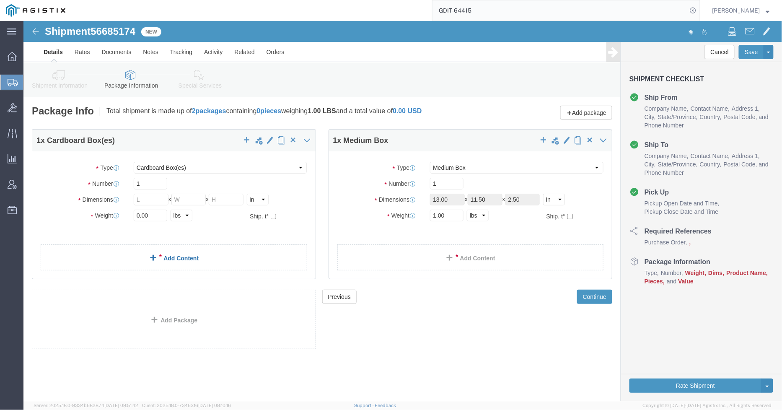
click link "Add Content"
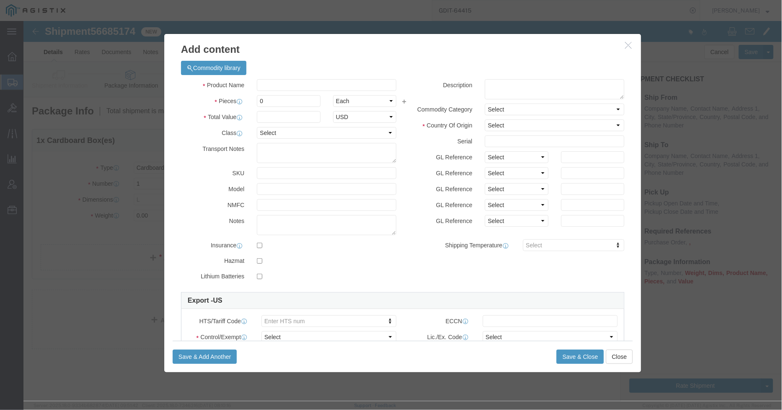
click div "Product Name Pieces 0 Select Bag Barrels 100Board Feet Bottle Box Blister Pack …"
click input "text"
type input "KG 250X"
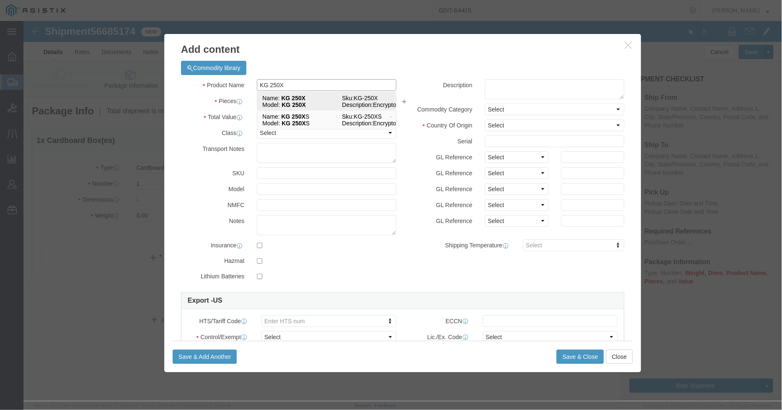
click strong "KG 250X"
checkbox input "true"
type input "9300"
select select "USD"
select select "US"
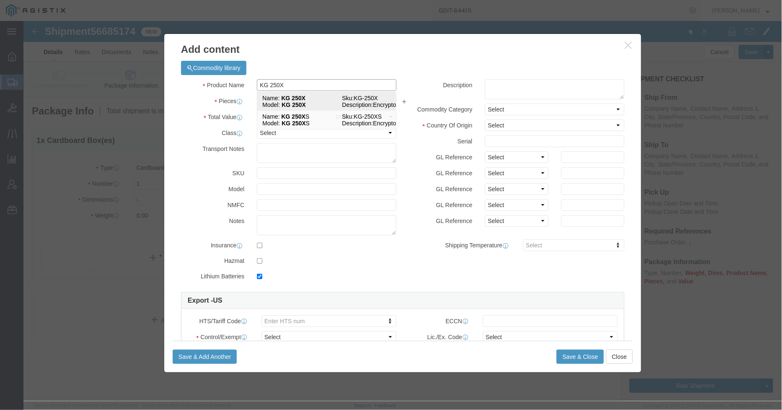
checkbox input "true"
type input "8517.62.0050"
type input "USML: XIII(b)(1)"
select select "FTR"
checkbox input "true"
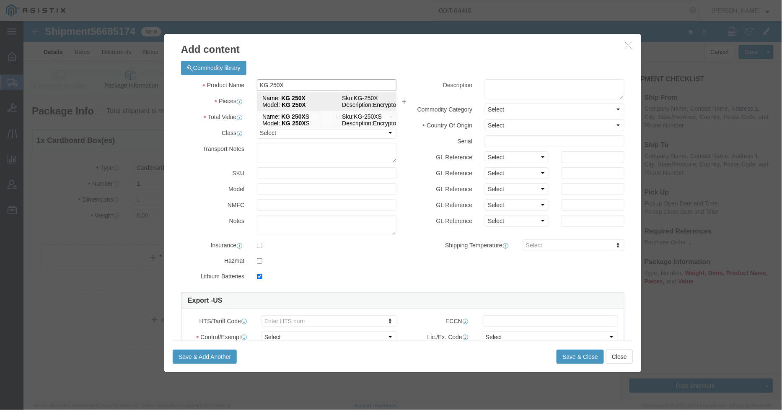
checkbox input "false"
type input "KG-250X"
type input "KG 250X"
type textarea "Encryptor"
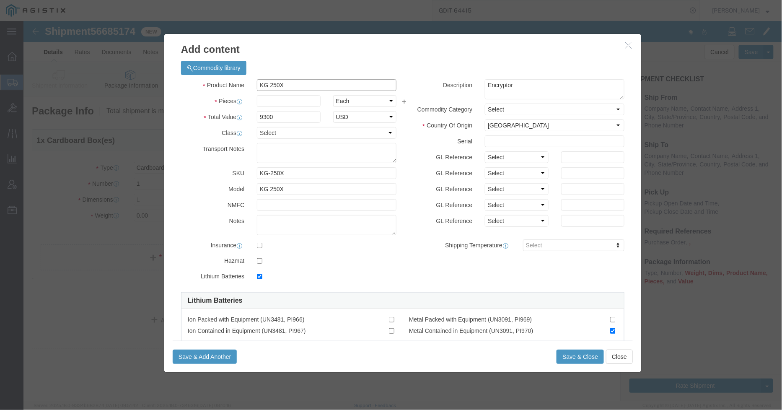
type input "KG 250X"
click input "text"
type input "1"
type input "9900"
click select "Select 50 55 60 65 70 85 92.5 100 125 175 250 300 400"
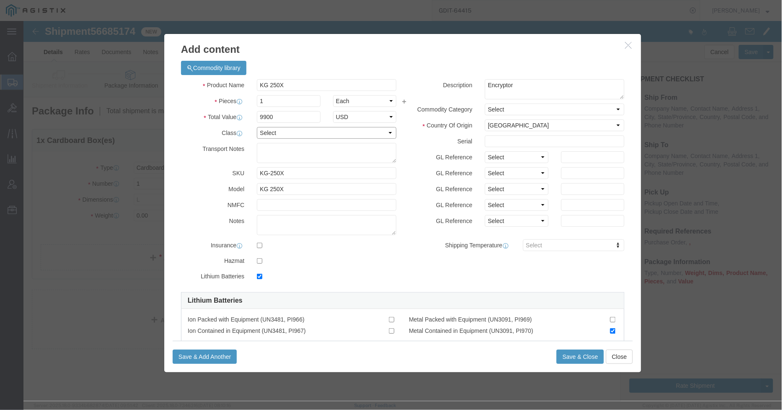
select select "92.5"
click select "Select 50 55 60 65 70 85 92.5 100 125 175 250 300 400"
click input "text"
click textarea
type textarea "Asset Tag: 062597"
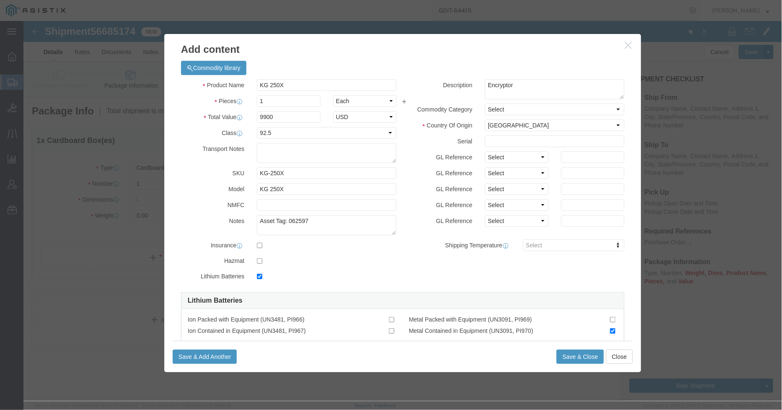
click div "Description Encryptor Commodity Category Select Country Of Origin Select [GEOGR…"
click input "text"
type input "33059"
click div "GL Reference Select Account Type Activity ID Airline Appointment Number ASN Bat…"
click button "Save & Close"
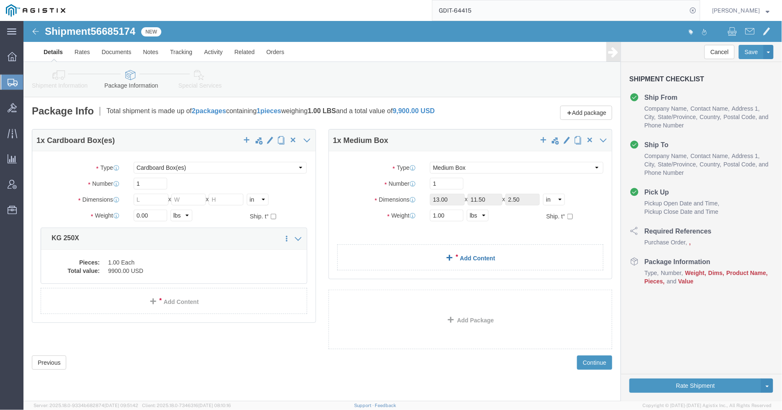
click link "Add Content"
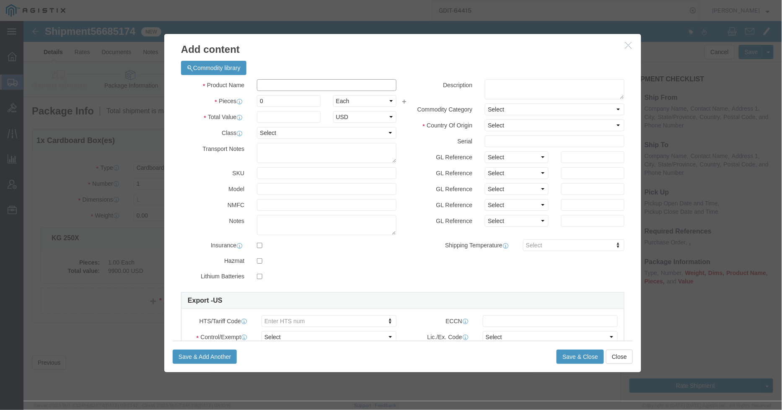
click input "text"
type input "Mast"
click span "Model:"
type input "2000"
select select "USD"
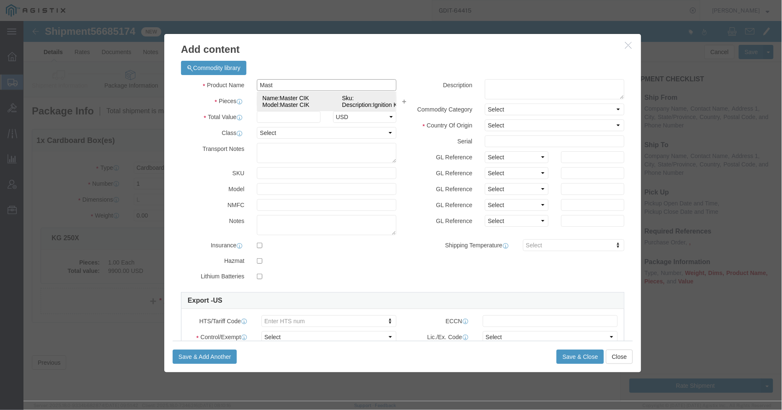
select select "92.5"
select select "US"
type input "8471.41.0150"
type input "XIII(f)"
select select "ITAR"
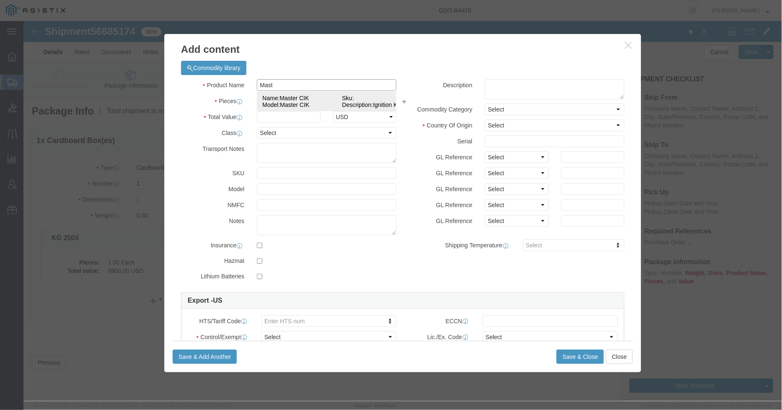
checkbox input "true"
checkbox input "false"
type input "Master CIK"
type textarea "Ignition Key"
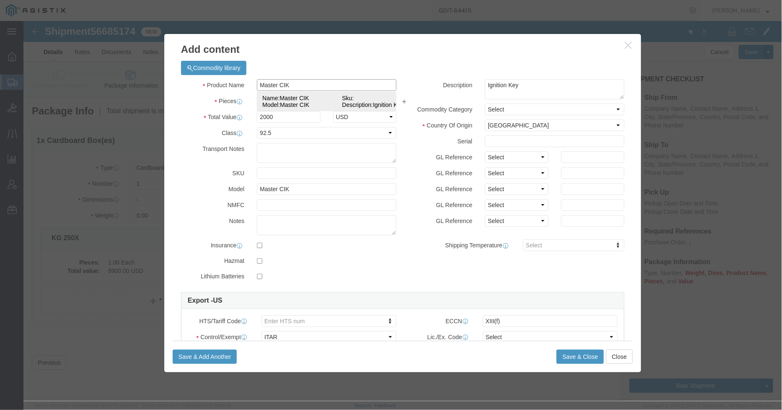
select select "126.4B1"
type input "Master CIK"
click input "text"
type input "33059"
click input "text"
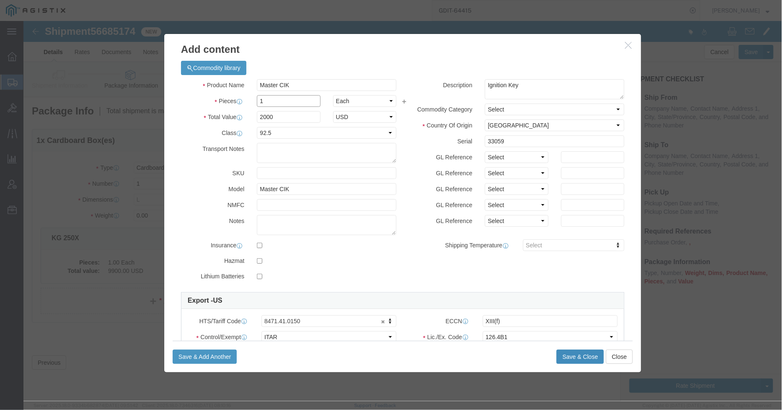
type input "1"
click button "Save & Close"
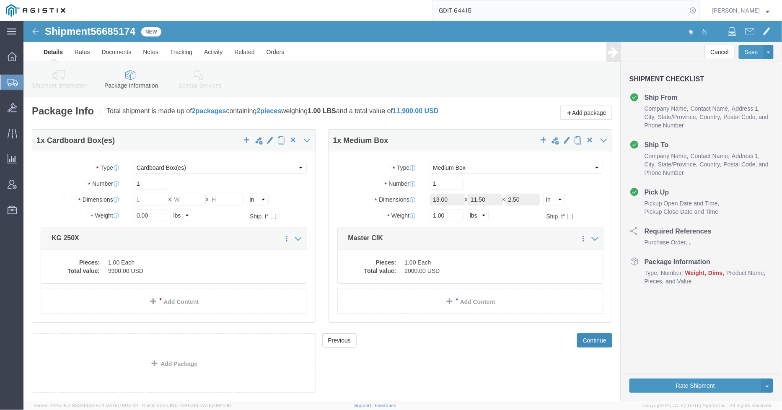
click button "Continue"
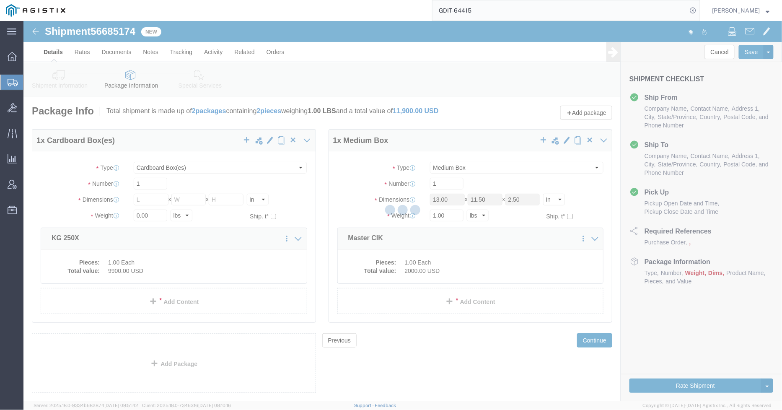
select select
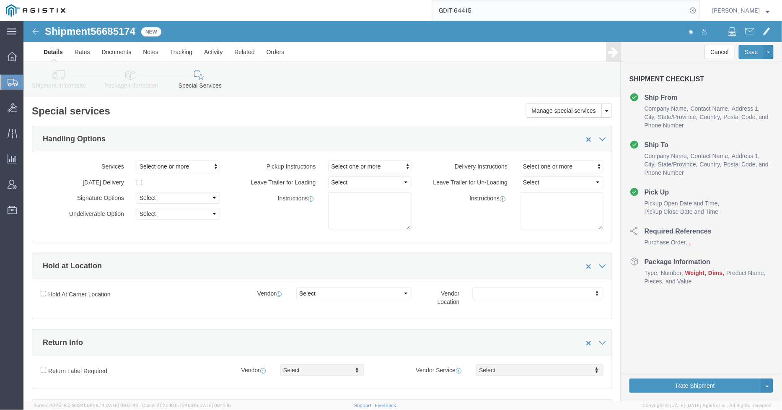
click link "Shipment Information"
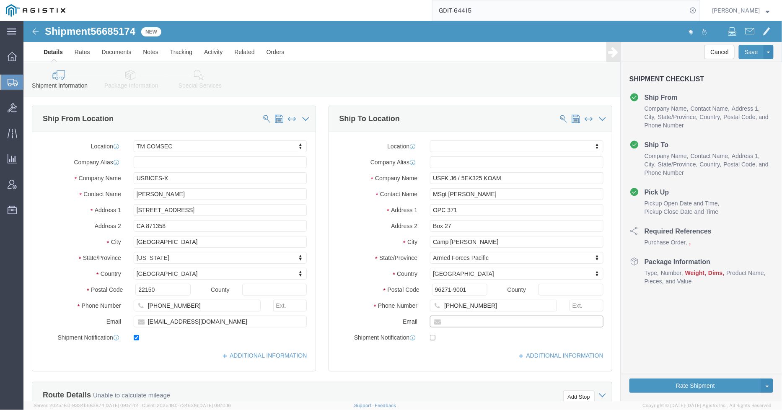
click input "text"
paste input "[EMAIL_ADDRESS][PERSON_NAME][DOMAIN_NAME]"
type input "[EMAIL_ADDRESS][PERSON_NAME][DOMAIN_NAME]"
click label "State/Province"
click input "checkbox"
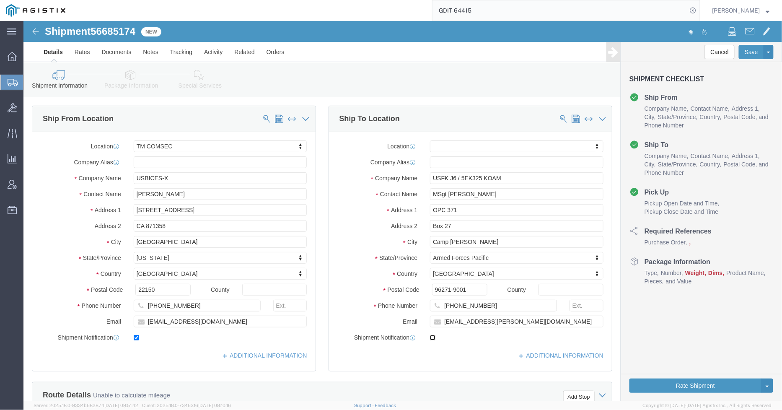
checkbox input "false"
click link "Clone Shipment"
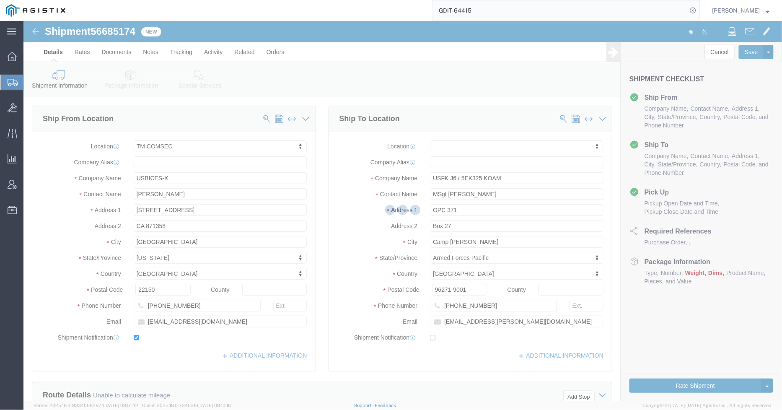
select select "59251"
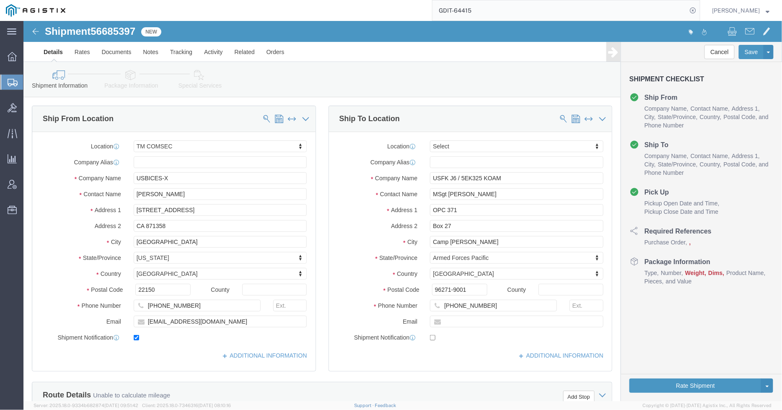
click link "Package Information"
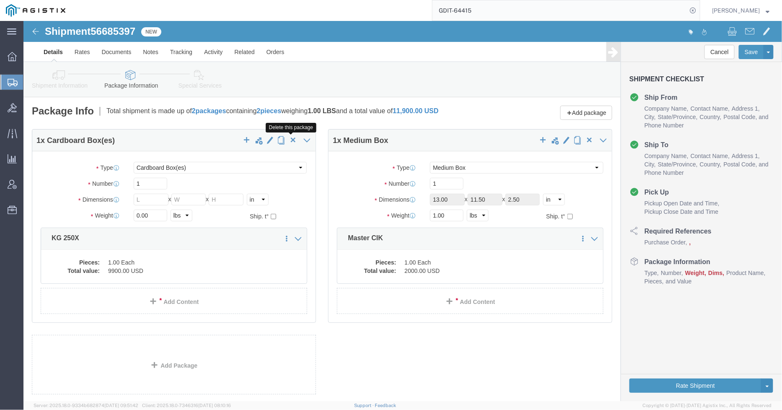
click span "button"
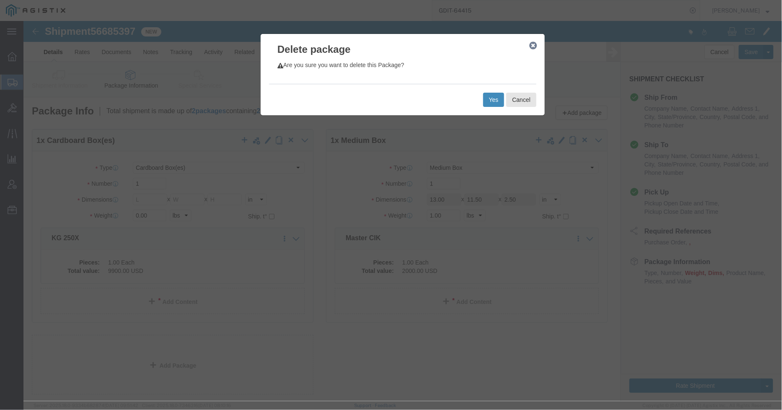
click button "Yes"
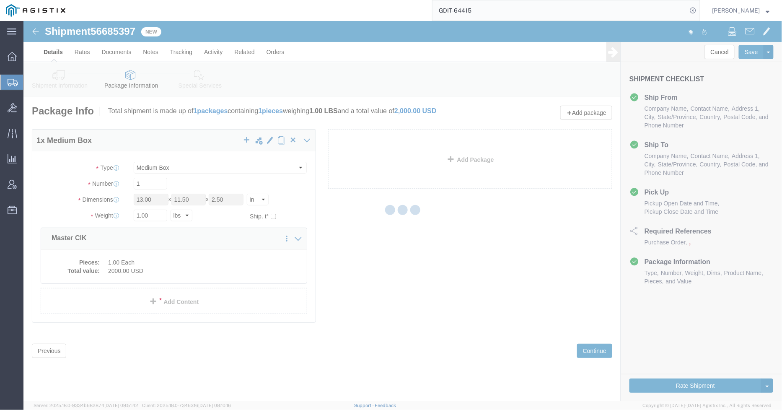
select select "MBX"
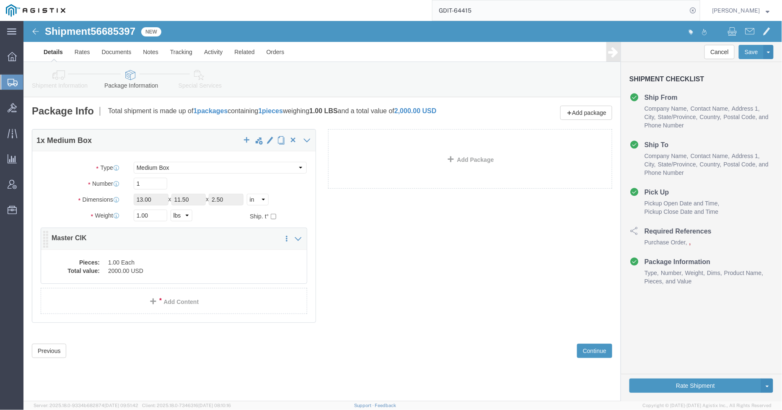
click dd "1.00 Each"
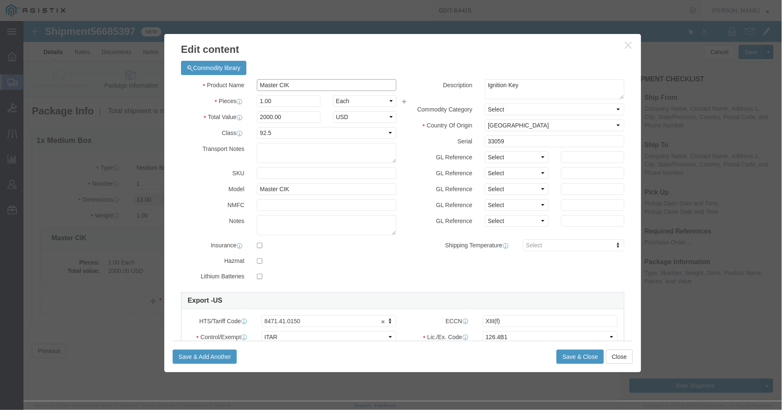
drag, startPoint x: 279, startPoint y: 61, endPoint x: 218, endPoint y: 61, distance: 61.2
click div "Product Name Master CIK"
type input "FTR"
click td "Model: FTR CIK"
type input "2000"
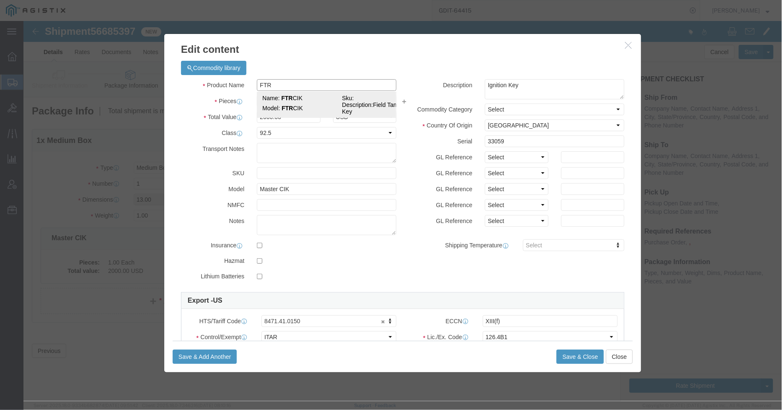
select select "USD"
checkbox input "false"
type input "FTR CIK"
type textarea "Field Tamper Key"
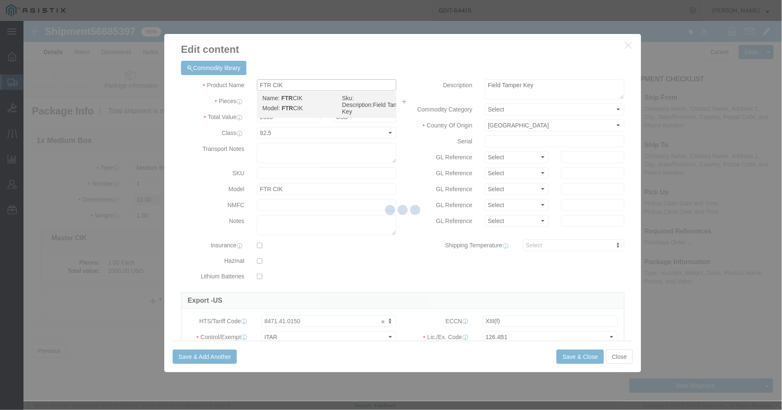
select select "126.4B1"
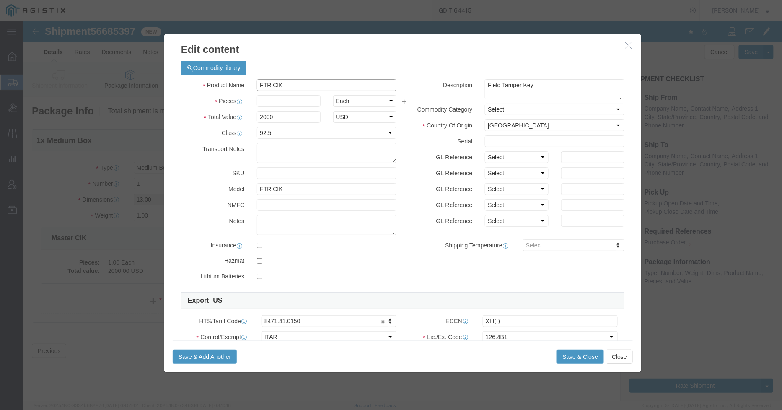
type input "FTR CIK"
click input "text"
type input "1"
click input "text"
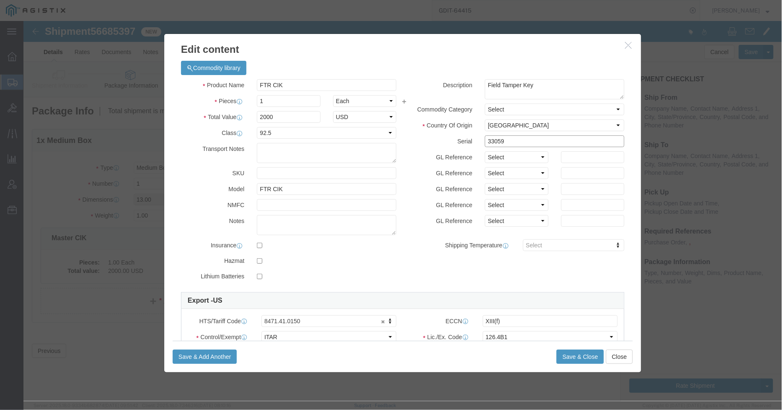
type input "33059"
click div "Commodity library Product Name FTR CIK FTR Pieces 1 Select Bag Barrels 100Board…"
click button "Save & Close"
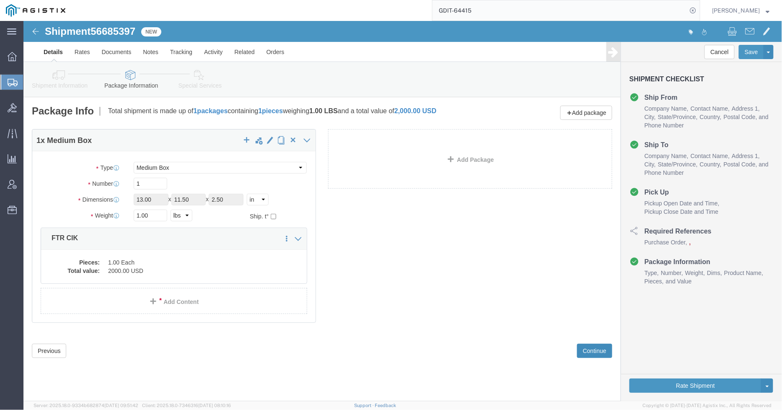
click button "Continue"
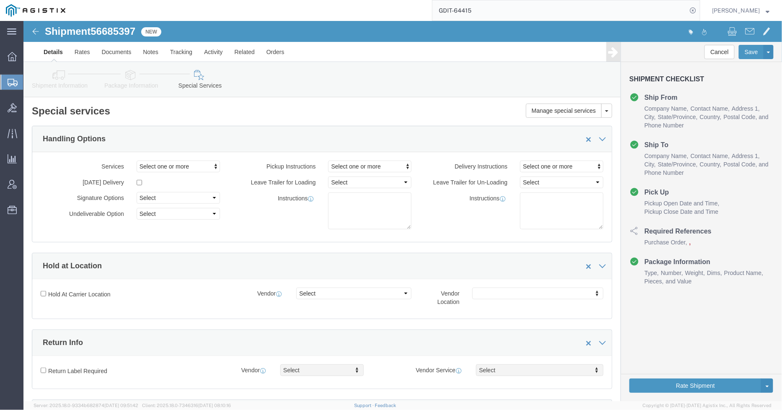
click link "Package Information"
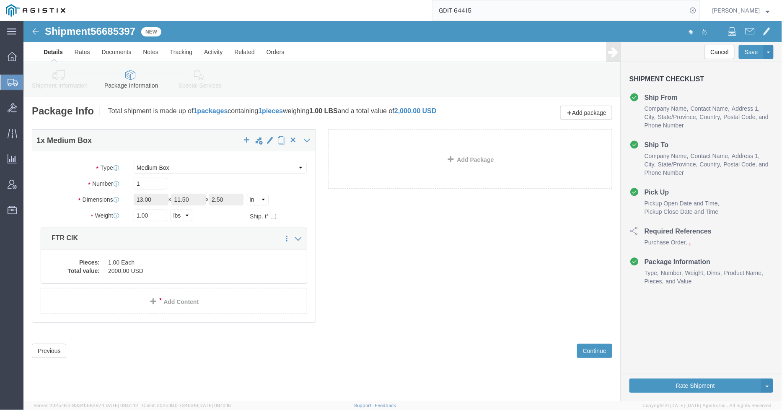
click at [13, 84] on icon at bounding box center [13, 83] width 10 height 8
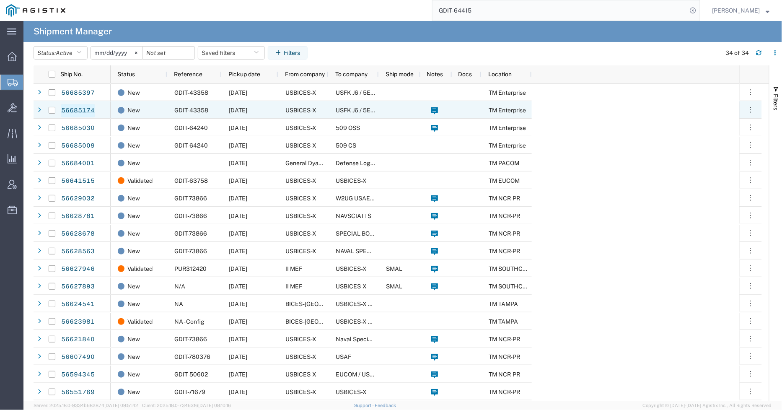
click at [82, 111] on link "56685174" at bounding box center [78, 110] width 34 height 13
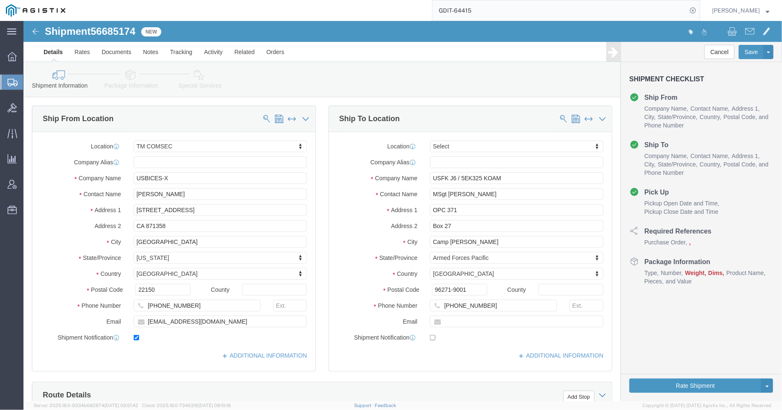
select select "59251"
select select
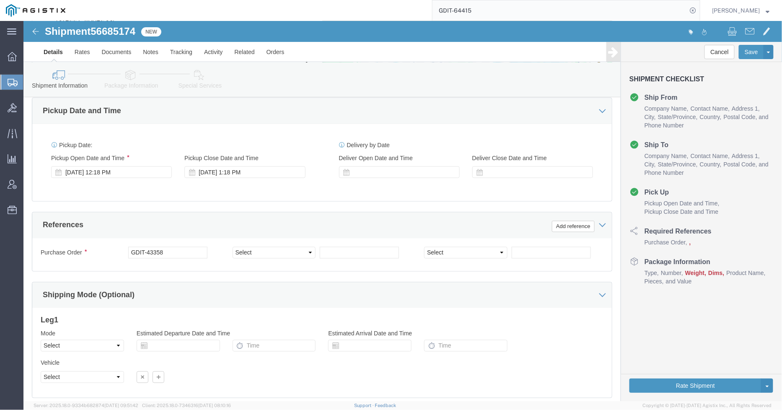
scroll to position [372, 0]
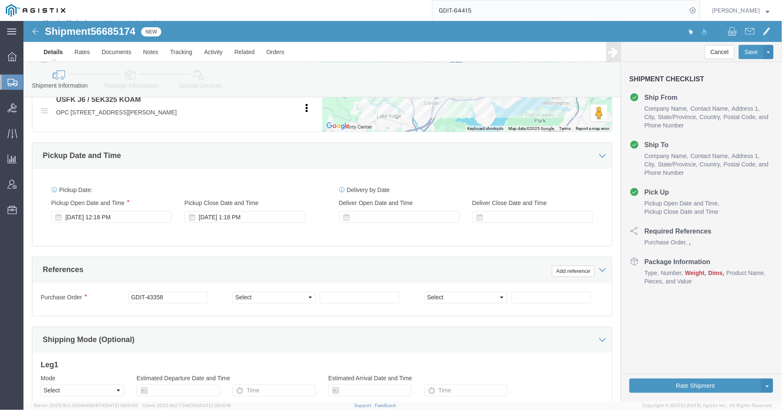
drag, startPoint x: 94, startPoint y: 46, endPoint x: 103, endPoint y: 49, distance: 9.0
click div "Shipment Information Package Information Special Services Loading Routing"
click icon
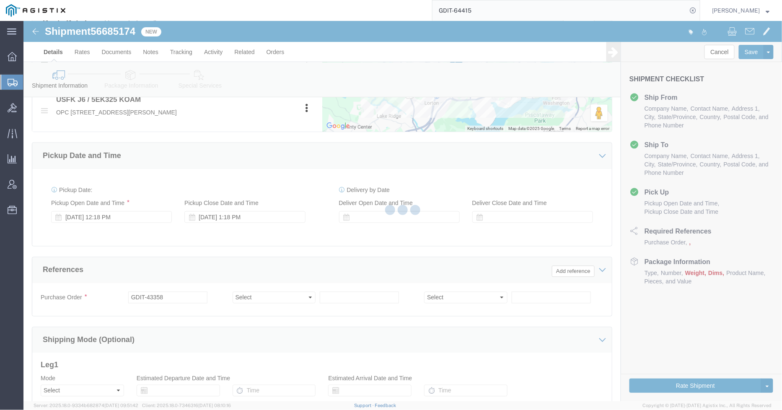
scroll to position [25, 0]
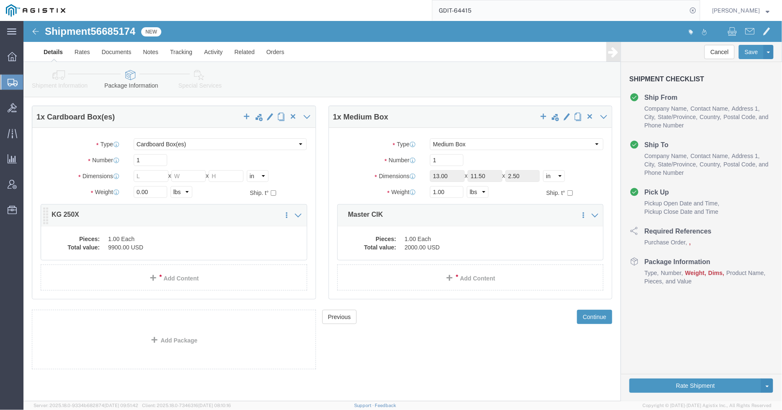
click dd "1.00 Each"
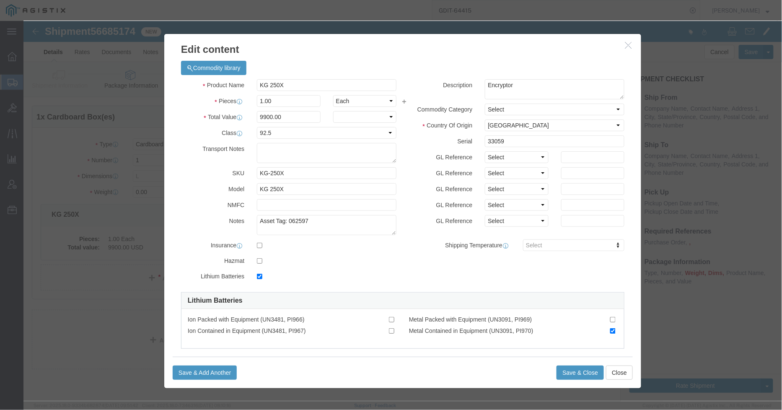
checkbox input "true"
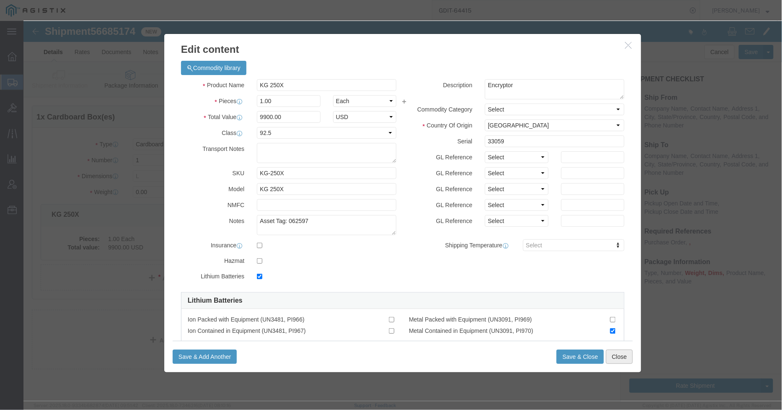
click button "Close"
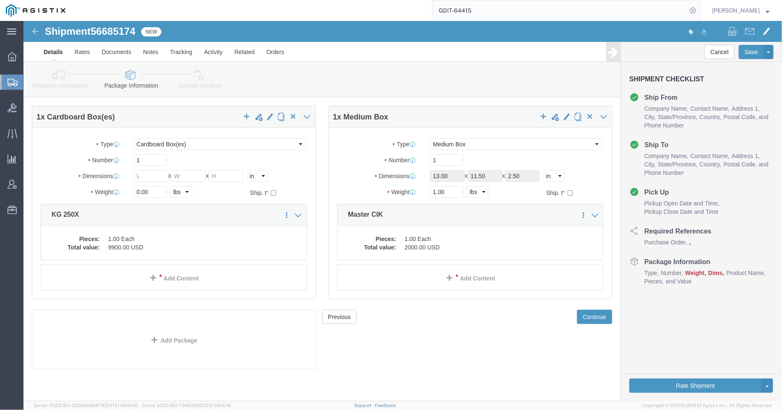
click div "Previous Continue"
click button "Continue"
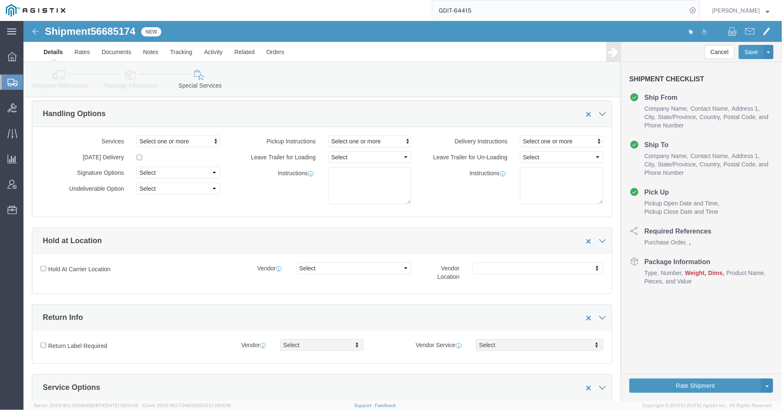
click link "Shipment Information"
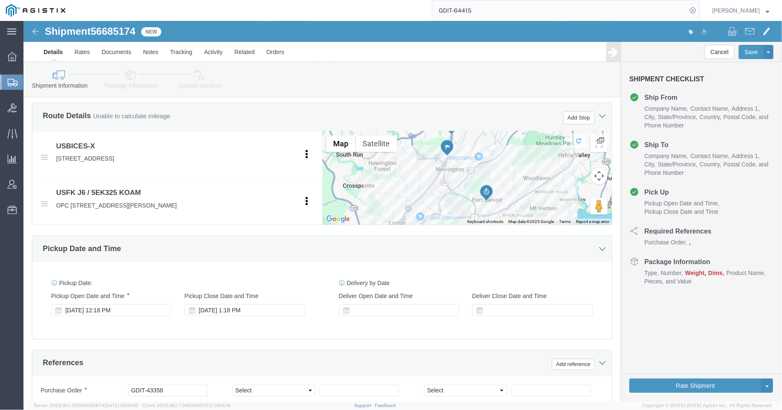
scroll to position [475, 0]
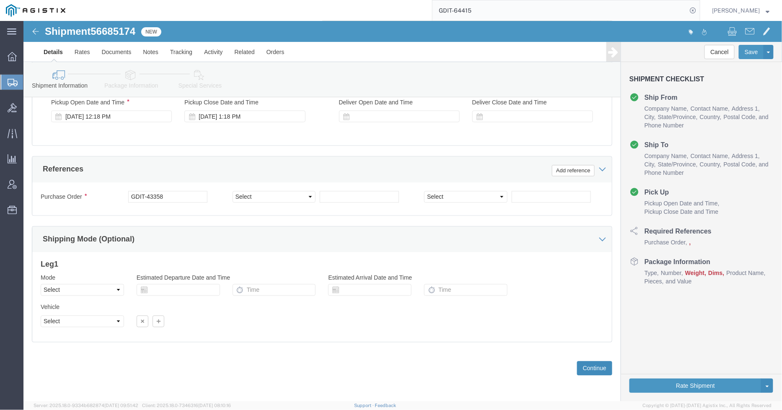
click button "Continue"
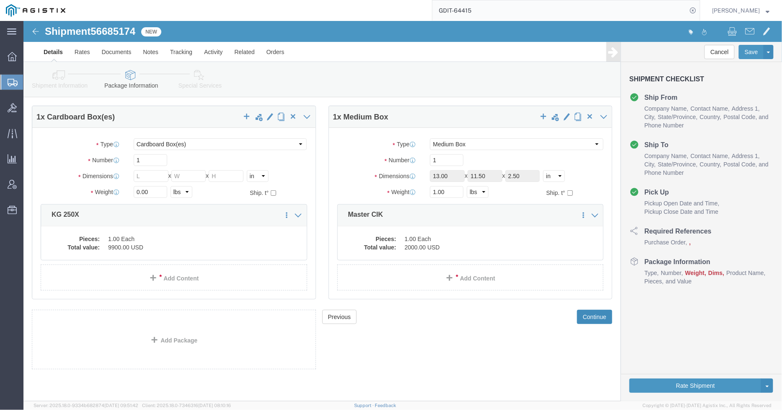
scroll to position [0, 0]
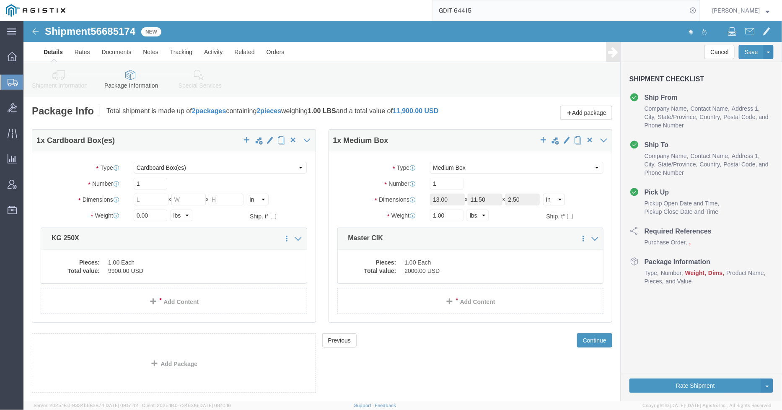
click icon
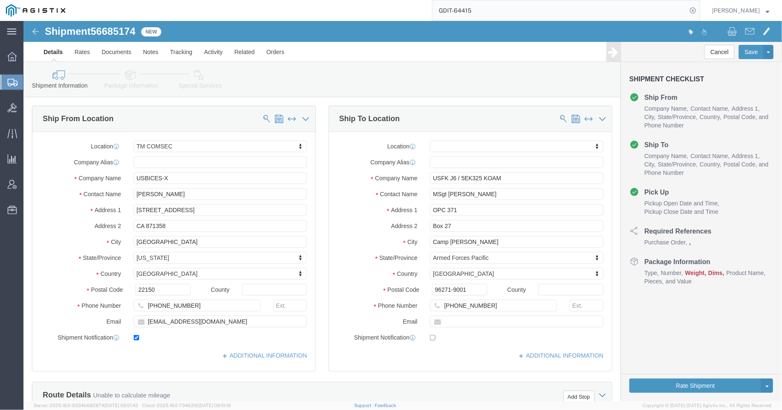
click at [14, 82] on icon at bounding box center [13, 83] width 10 height 8
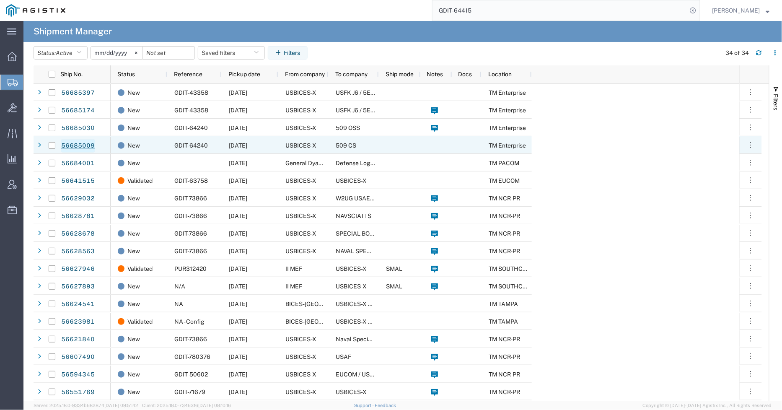
click at [86, 147] on link "56685009" at bounding box center [78, 145] width 34 height 13
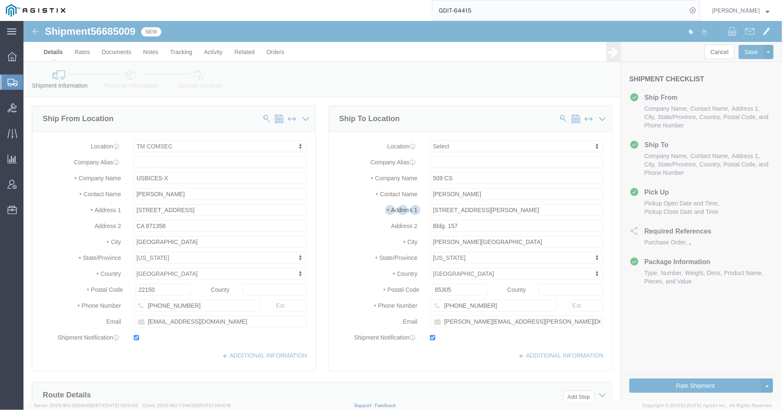
select select "59251"
select select
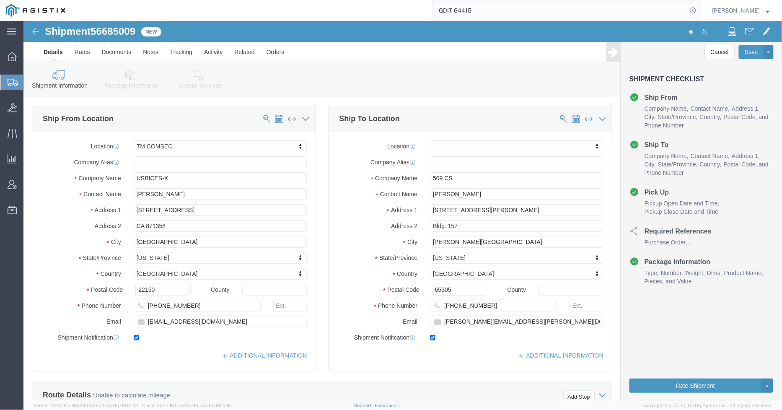
click link "Package Information"
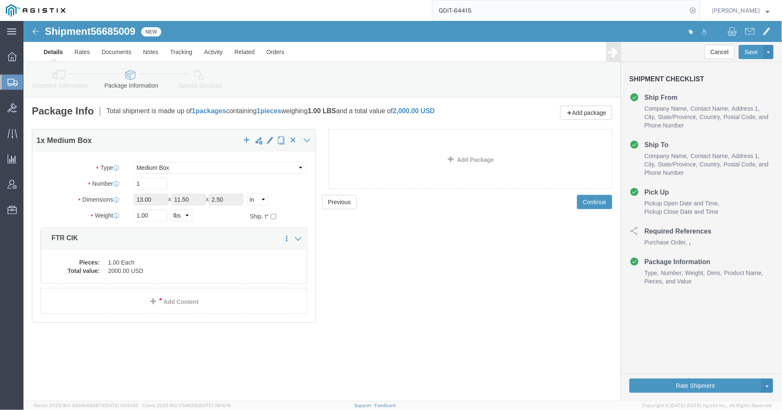
click at [10, 83] on icon at bounding box center [13, 83] width 10 height 8
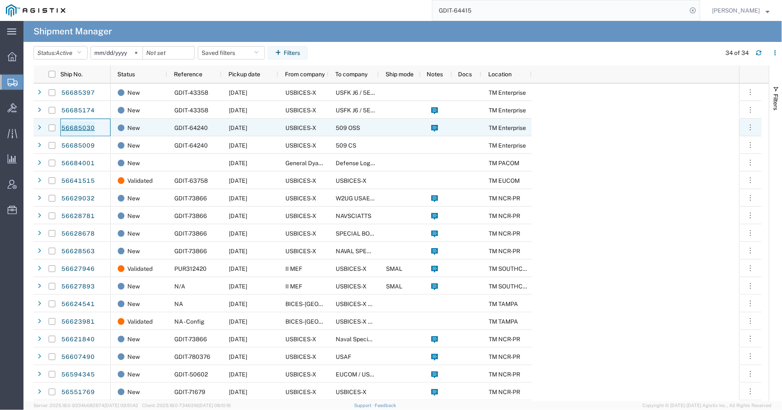
click at [83, 127] on link "56685030" at bounding box center [78, 127] width 34 height 13
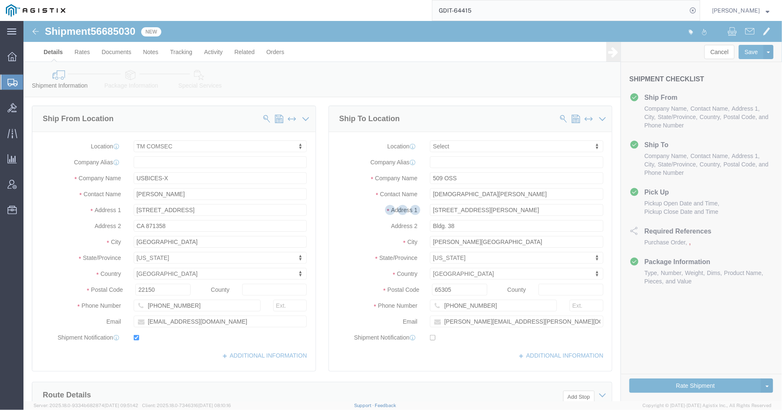
select select "59251"
select select
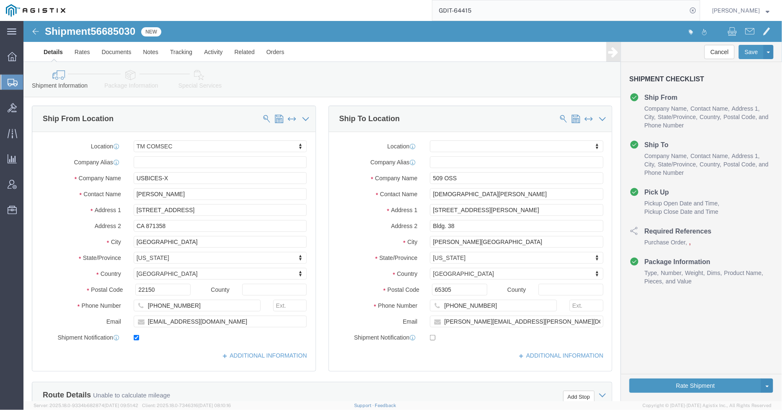
click icon
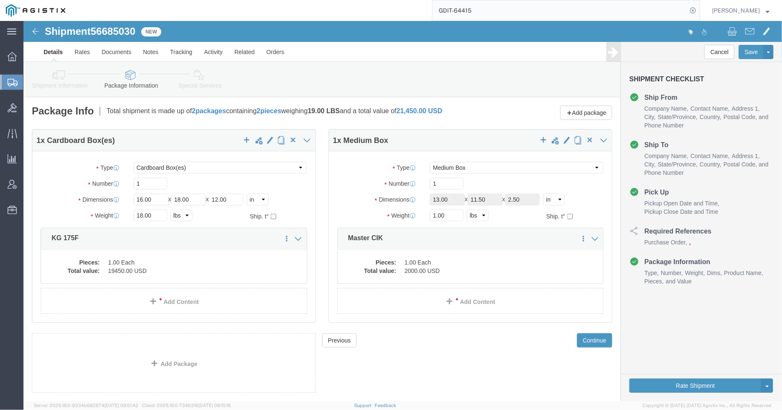
click icon
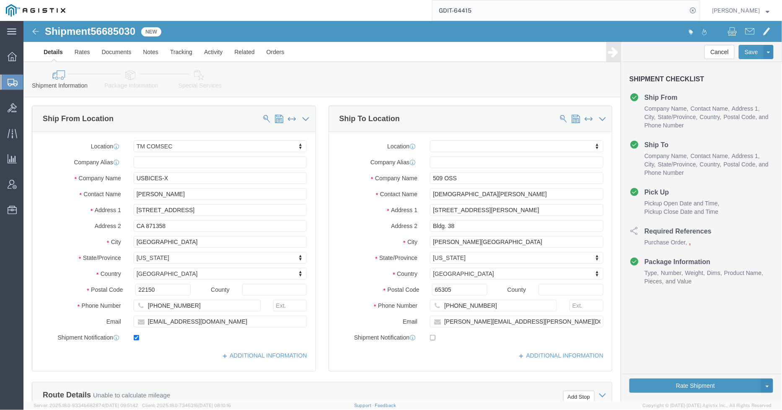
click icon
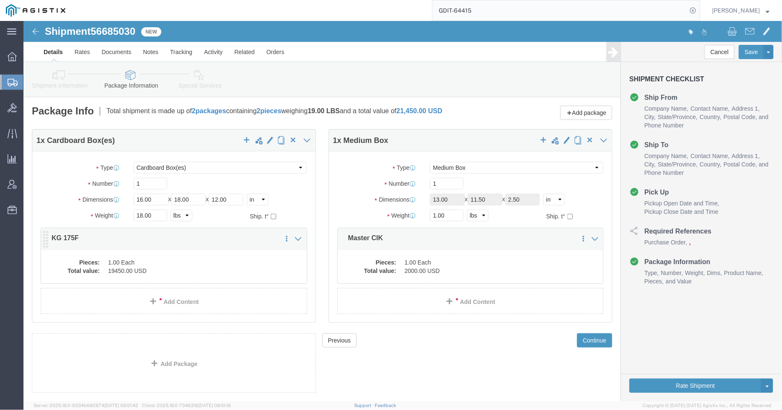
click dd "19450.00 USD"
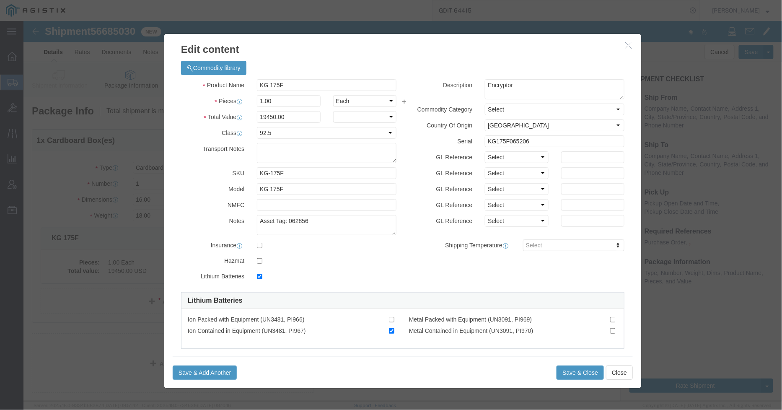
checkbox input "true"
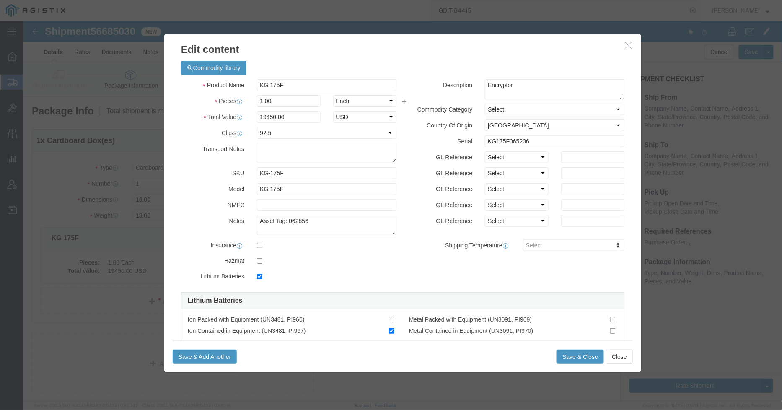
click icon "button"
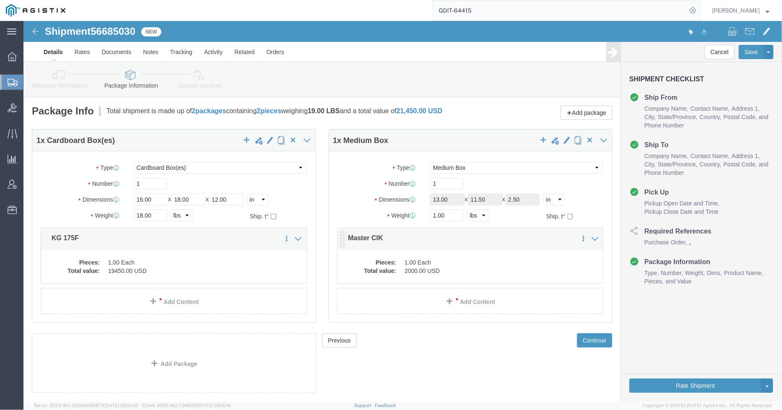
click div "Pieces: 1.00 Each Total value: 2000.00 USD"
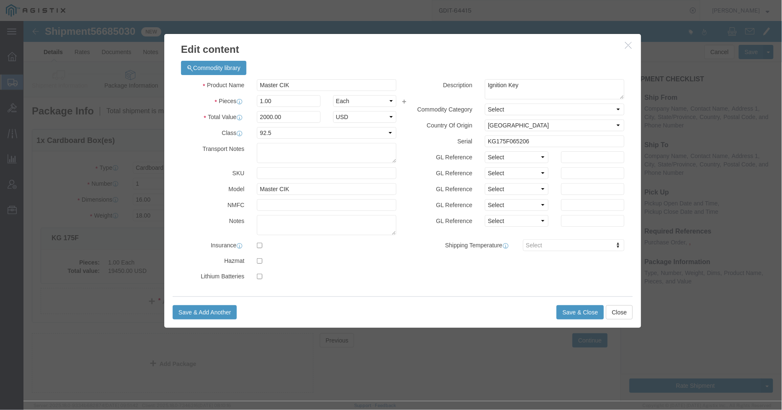
click h3 "Edit content"
click icon "button"
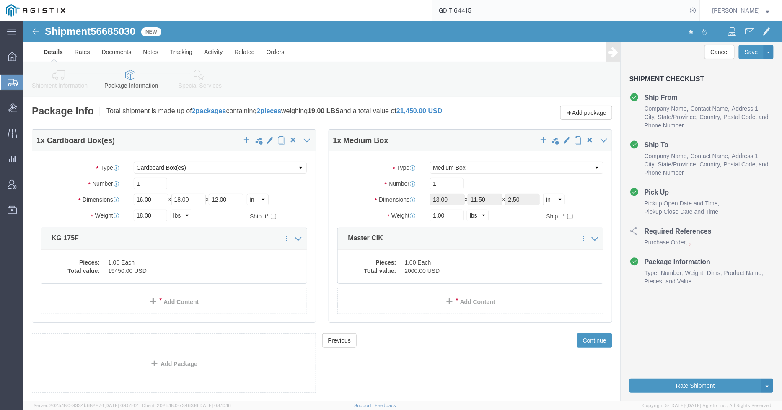
click div "1 x Medium Box Package Type Select Bale(s) Basket(s) Bolt(s) Bottle(s) Buckets …"
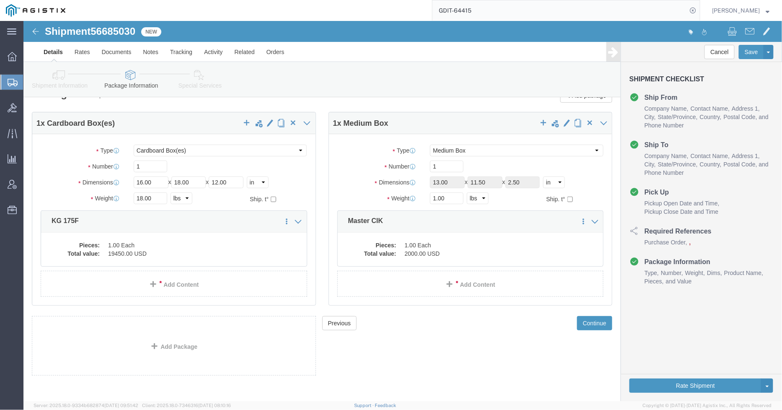
scroll to position [25, 0]
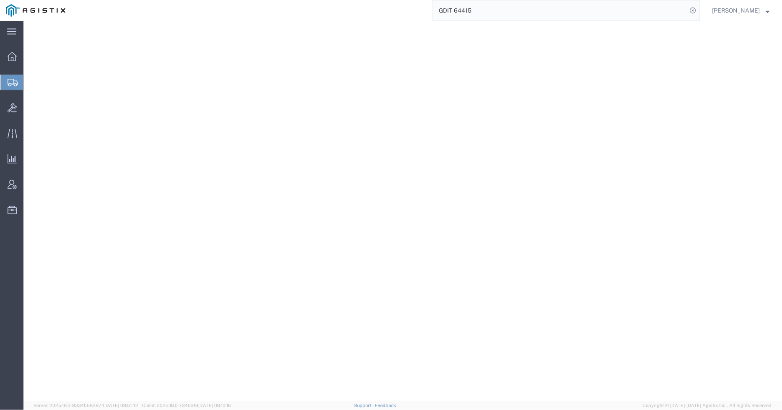
select select "CBOX"
select select "MBX"
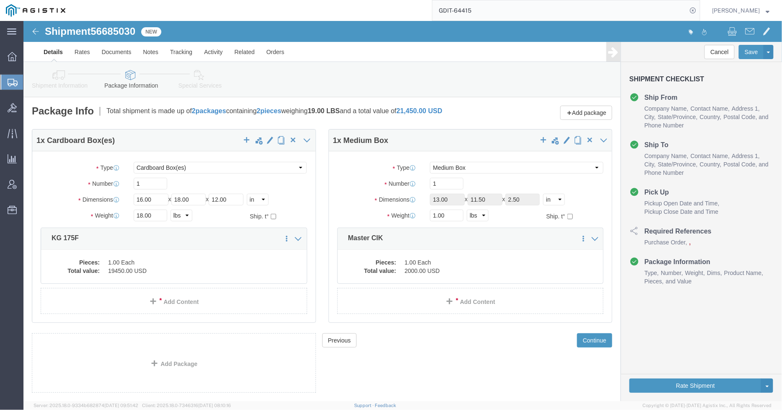
scroll to position [25, 0]
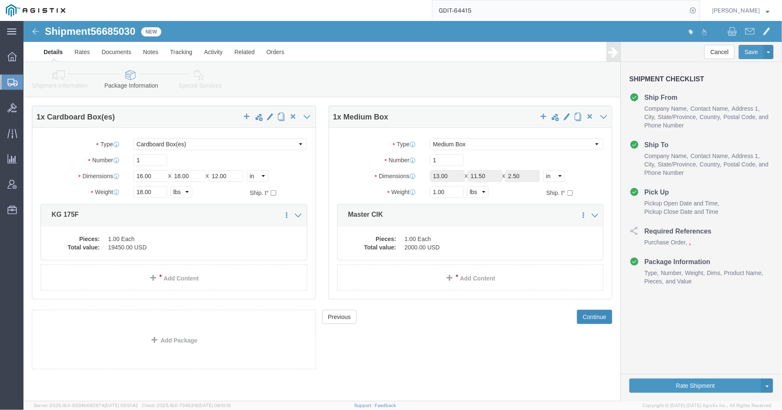
click button "Continue"
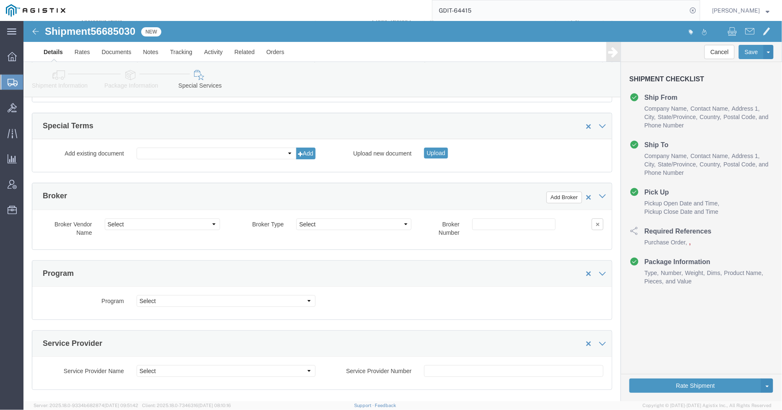
scroll to position [1204, 0]
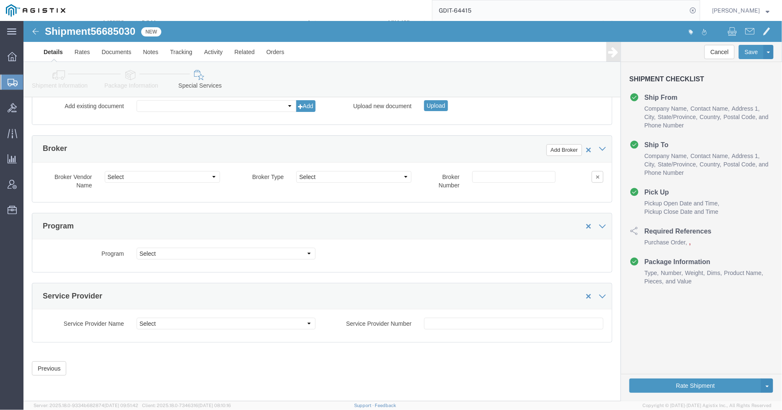
click link "Shipment Information"
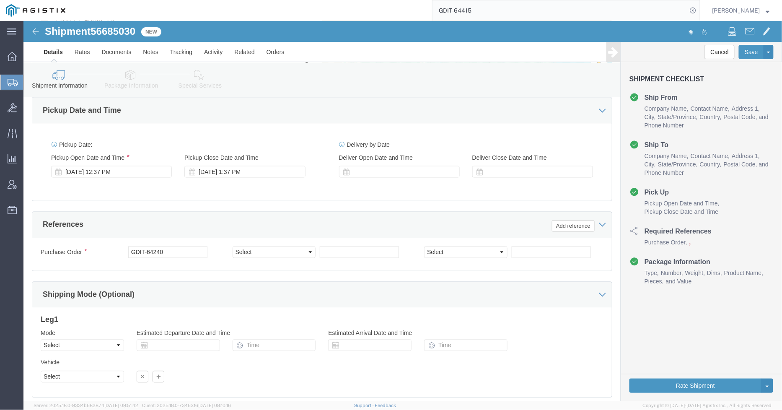
scroll to position [475, 0]
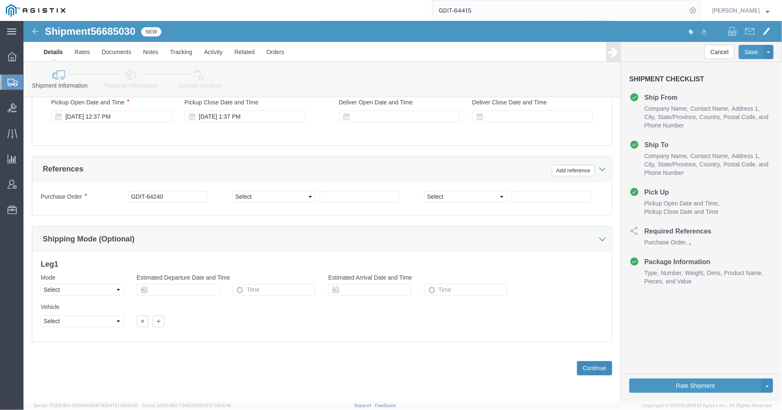
click button "Continue"
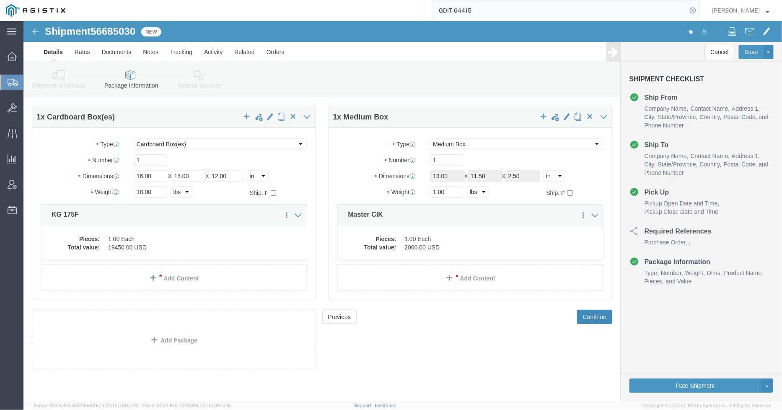
scroll to position [0, 0]
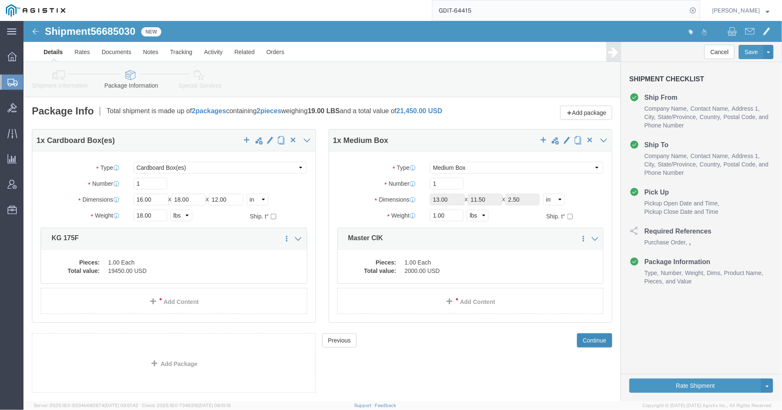
click button "Continue"
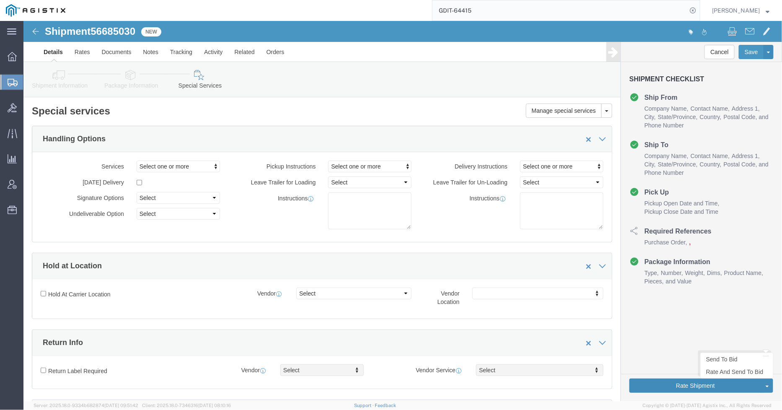
click button "Rate Shipment"
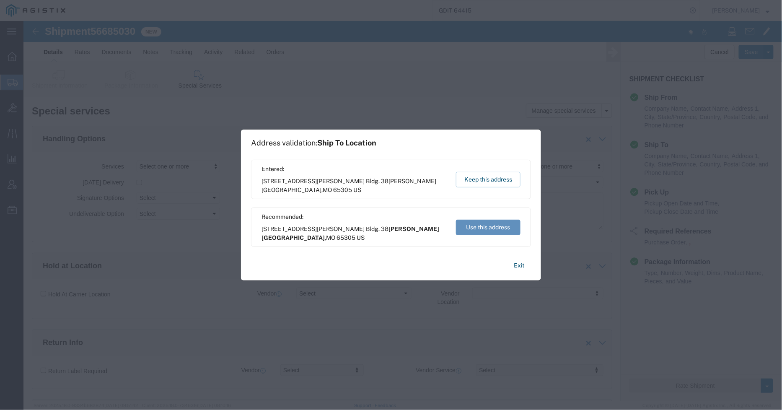
click at [493, 225] on button "Use this address" at bounding box center [488, 226] width 65 height 15
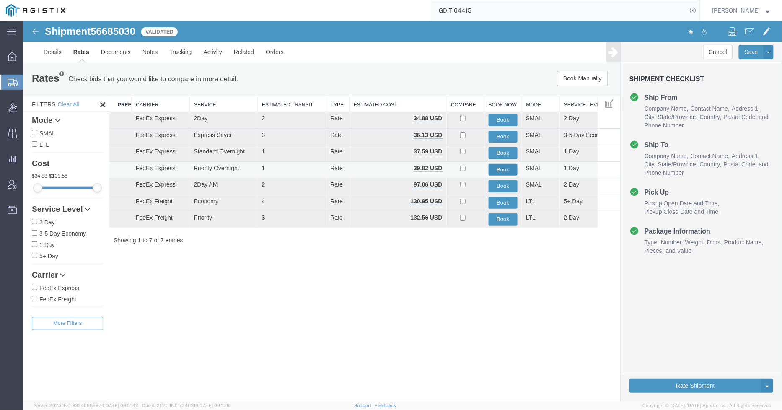
click at [501, 169] on button "Book" at bounding box center [502, 169] width 29 height 12
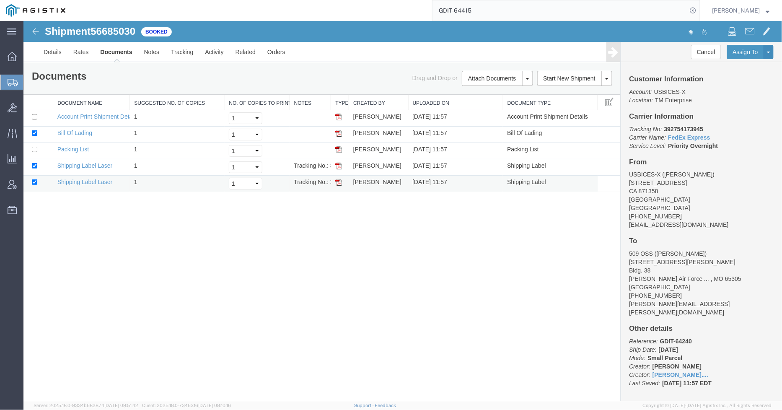
drag, startPoint x: 339, startPoint y: 182, endPoint x: 218, endPoint y: 26, distance: 197.9
click at [339, 182] on img at bounding box center [338, 181] width 7 height 7
drag, startPoint x: 185, startPoint y: 33, endPoint x: 336, endPoint y: 166, distance: 200.9
click at [336, 166] on img at bounding box center [338, 165] width 7 height 7
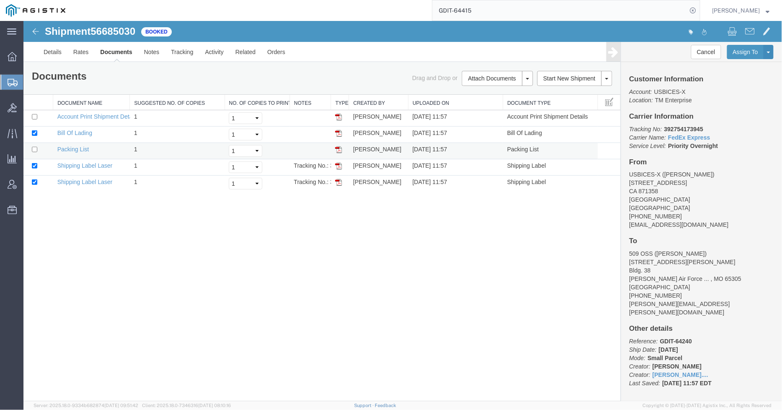
click at [339, 148] on img at bounding box center [338, 149] width 7 height 7
click at [338, 132] on img at bounding box center [338, 132] width 7 height 7
click at [8, 76] on div at bounding box center [11, 82] width 23 height 15
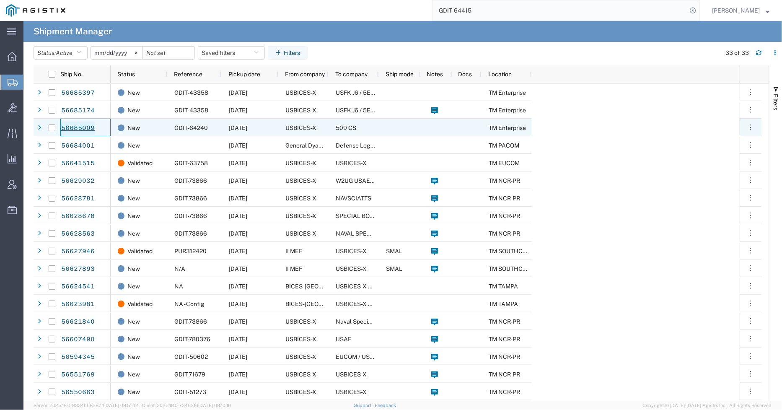
click at [77, 127] on link "56685009" at bounding box center [78, 127] width 34 height 13
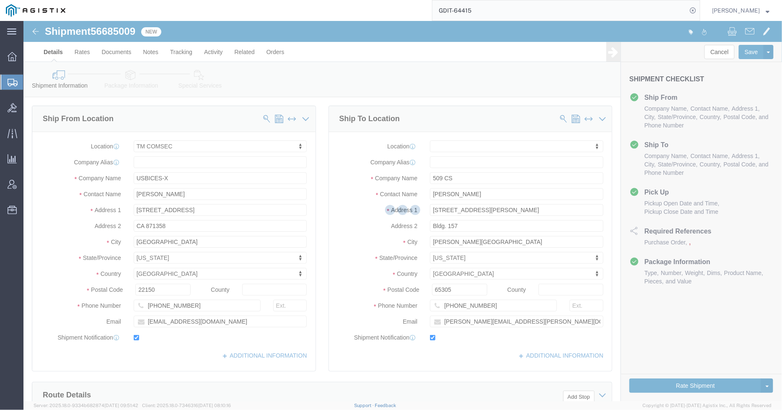
select select "59251"
select select
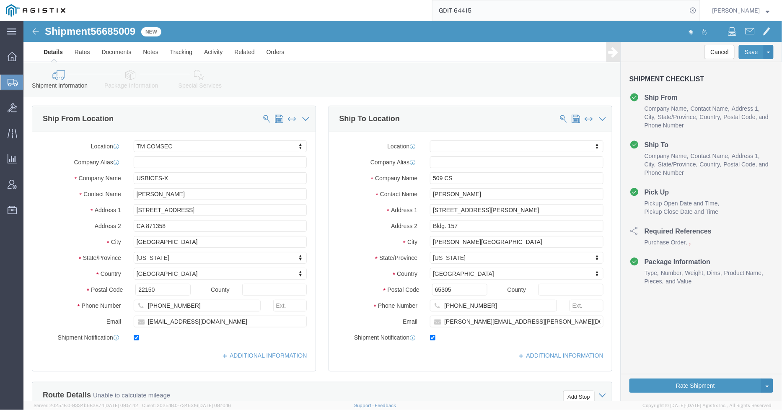
click icon
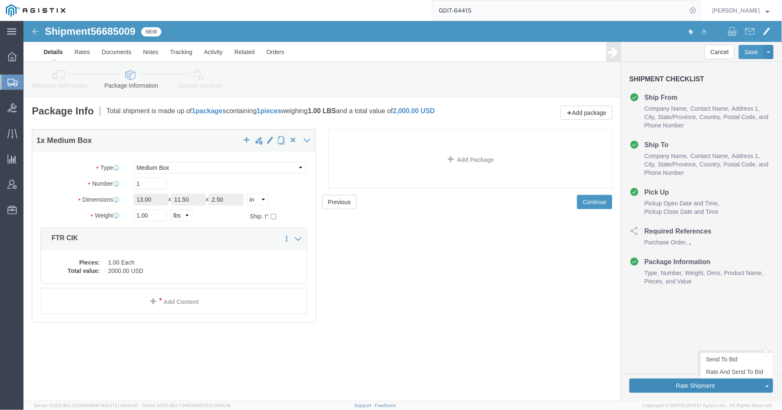
click button "Rate Shipment"
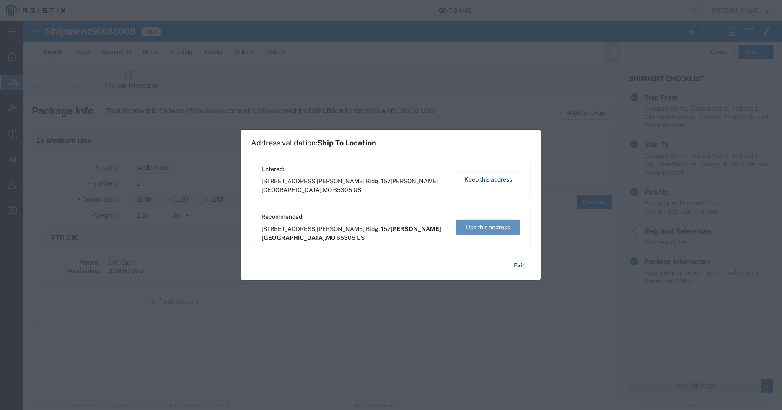
click at [491, 230] on button "Use this address" at bounding box center [488, 226] width 65 height 15
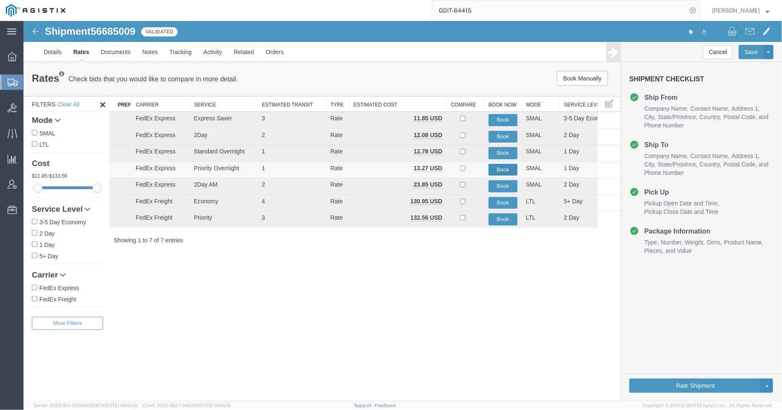
click at [496, 169] on button "Book" at bounding box center [502, 169] width 29 height 12
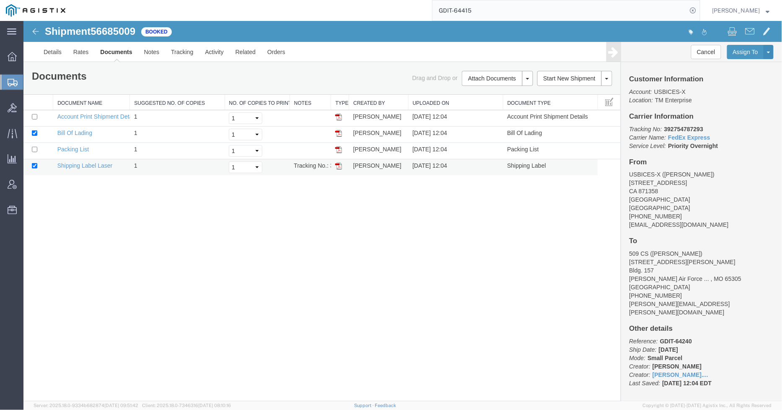
drag, startPoint x: 336, startPoint y: 164, endPoint x: 204, endPoint y: 36, distance: 184.5
click at [336, 164] on img at bounding box center [338, 165] width 7 height 7
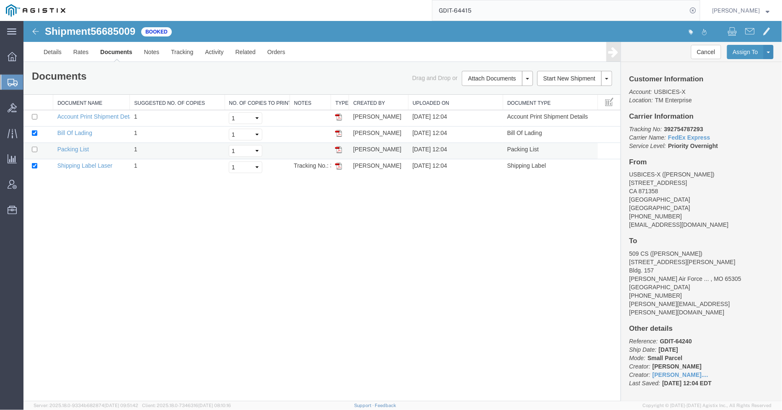
drag, startPoint x: 95, startPoint y: 21, endPoint x: 340, endPoint y: 149, distance: 275.8
click at [340, 149] on img at bounding box center [338, 149] width 7 height 7
click at [341, 133] on td at bounding box center [340, 134] width 18 height 16
click at [336, 135] on img at bounding box center [338, 132] width 7 height 7
drag, startPoint x: 13, startPoint y: 83, endPoint x: 44, endPoint y: 80, distance: 30.7
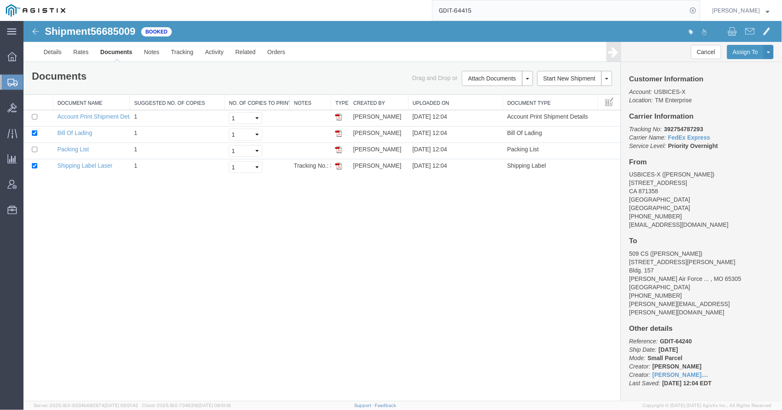
click at [13, 84] on icon at bounding box center [13, 83] width 10 height 8
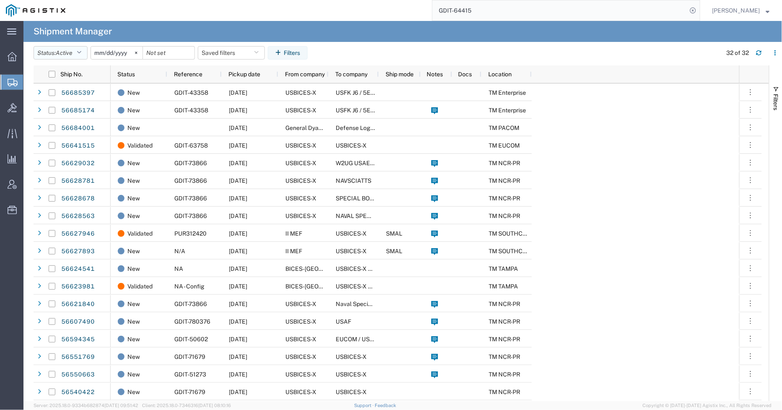
click at [80, 55] on icon "button" at bounding box center [79, 53] width 5 height 6
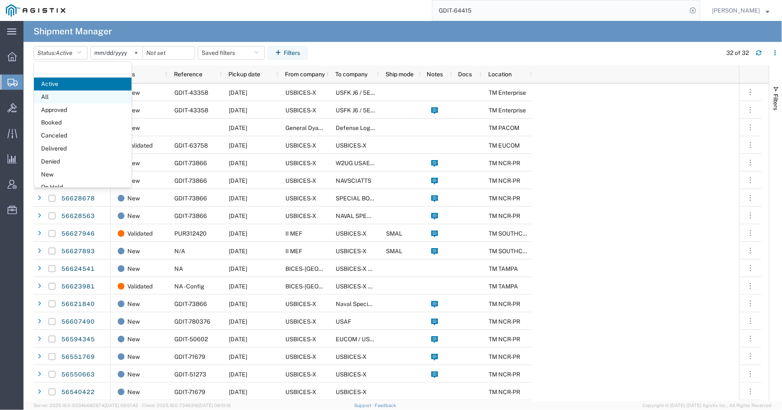
click at [69, 103] on span "All" at bounding box center [83, 96] width 98 height 13
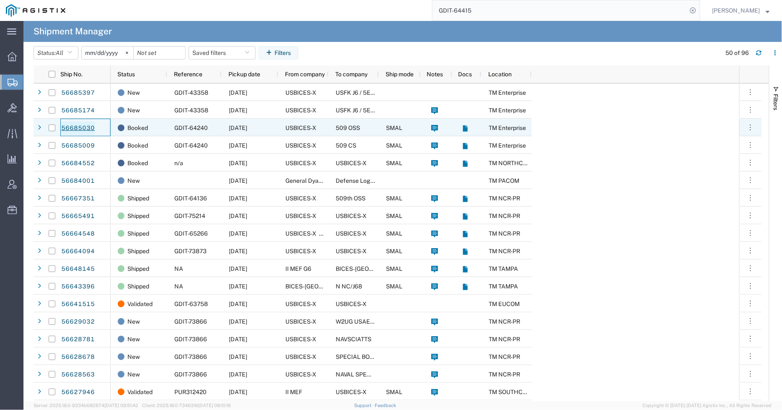
click at [86, 127] on link "56685030" at bounding box center [78, 127] width 34 height 13
